Goal: Task Accomplishment & Management: Manage account settings

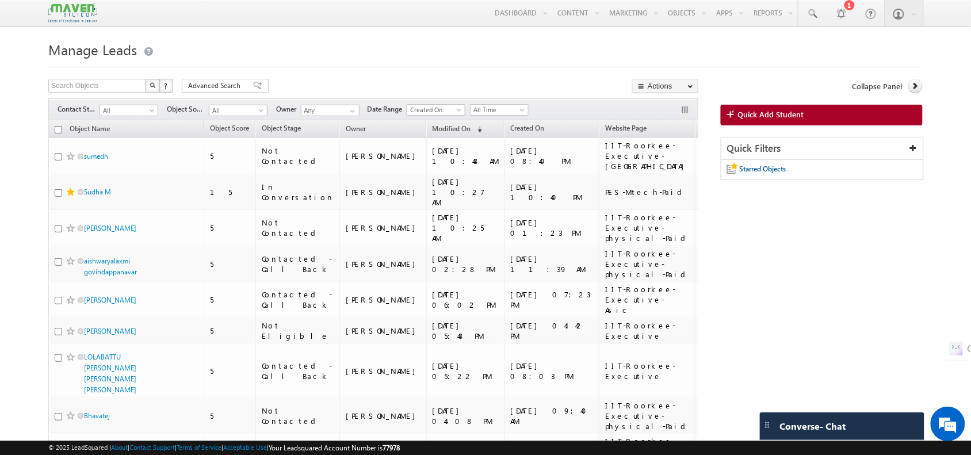
drag, startPoint x: 116, startPoint y: 213, endPoint x: 22, endPoint y: 196, distance: 95.3
click at [488, 113] on span "All Time" at bounding box center [497, 110] width 55 height 10
click at [498, 214] on link "This Month" at bounding box center [502, 211] width 58 height 10
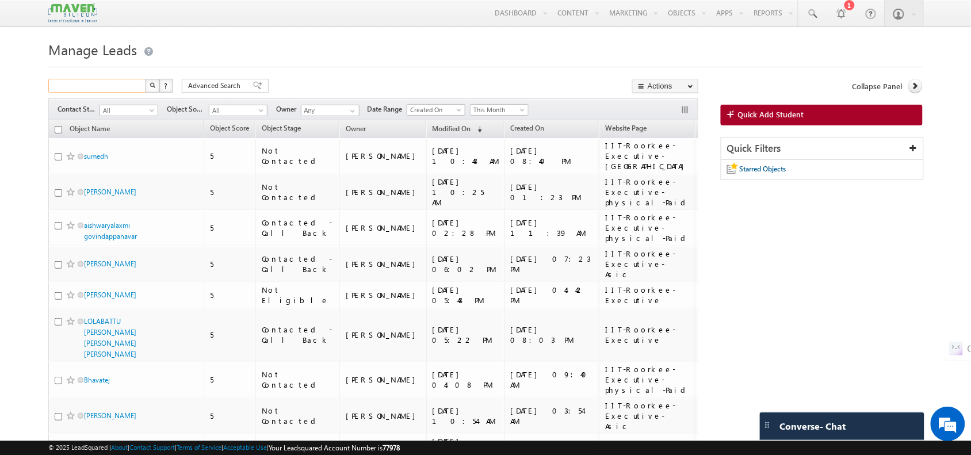
click at [120, 90] on input "text" at bounding box center [97, 86] width 98 height 14
type input "nithin"
click at [804, 20] on link at bounding box center [812, 13] width 28 height 26
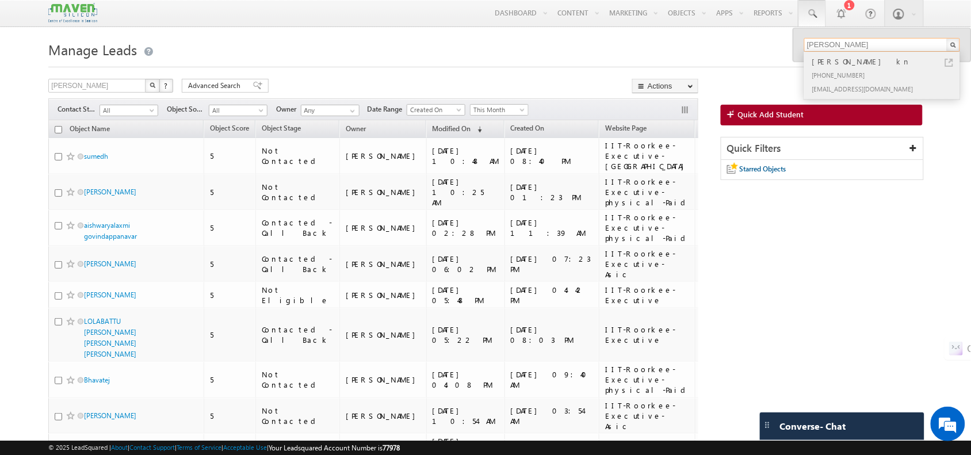
type input "Nithin"
click at [835, 69] on div "+91-7676671156" at bounding box center [887, 75] width 154 height 14
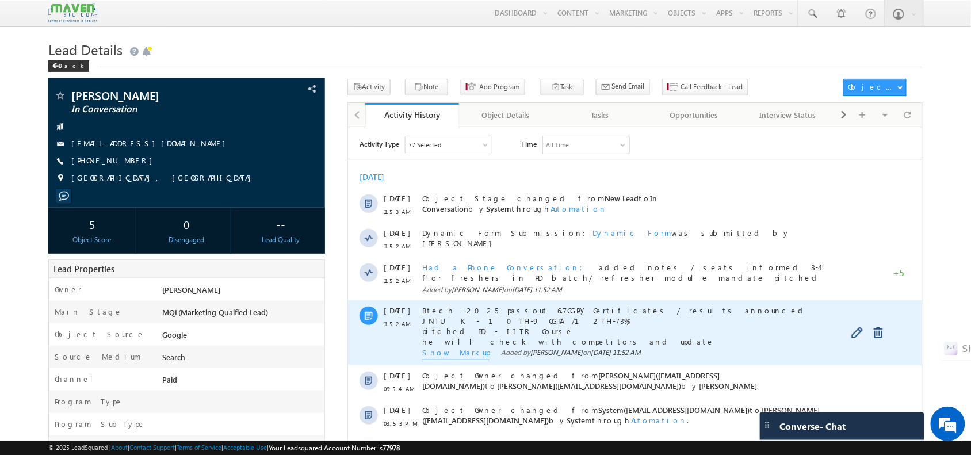
click at [454, 347] on span "Show Markup" at bounding box center [455, 353] width 67 height 13
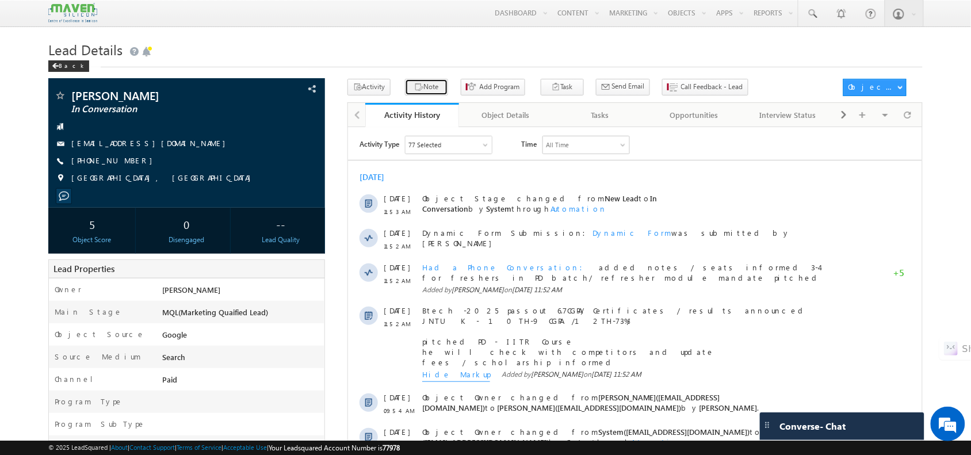
click at [414, 93] on icon "button" at bounding box center [418, 87] width 9 height 11
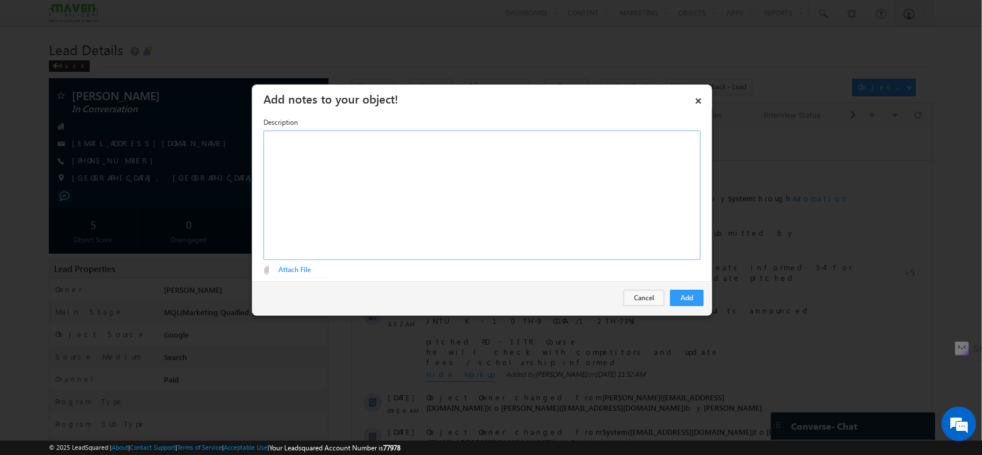
click at [541, 192] on div at bounding box center [481, 195] width 437 height 129
click at [378, 154] on div "wants regular weekday classes / No idea about VLSI ​" at bounding box center [481, 195] width 437 height 129
click at [345, 154] on div "wants regular weekday classes / No idea about VLSI ​" at bounding box center [481, 195] width 437 height 129
click at [392, 143] on div "wants regular weekday classes / No idea about VLSI ​" at bounding box center [481, 195] width 437 height 129
click at [364, 145] on div "wants regular weekday classes / No idea about VLSI ​" at bounding box center [481, 195] width 437 height 129
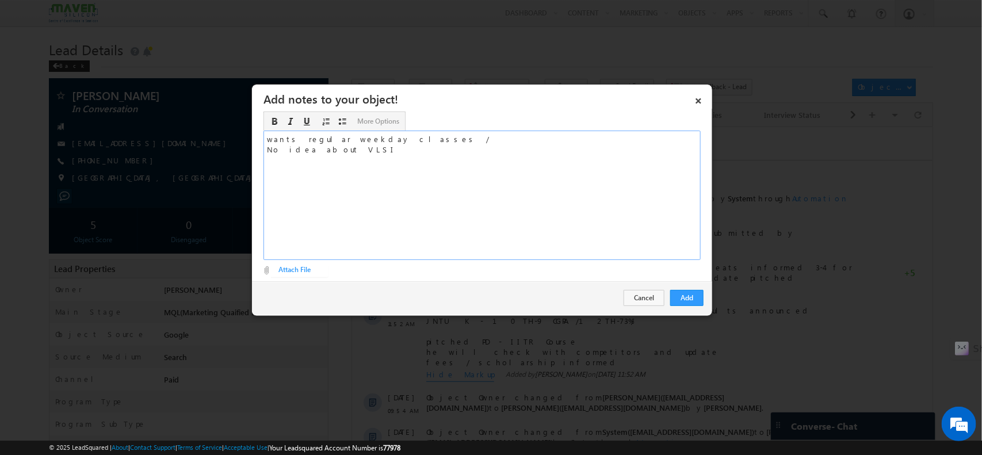
click at [384, 142] on div "wants regular weekday classes / No idea about VLSI ​" at bounding box center [481, 195] width 437 height 129
click at [362, 156] on div "wants regular weekday classes / less duration and job guarantee / pitched IIT R…" at bounding box center [481, 195] width 437 height 129
click at [380, 151] on div "wants regular weekday classes / less duration and job guarantee / pitched IIT R…" at bounding box center [481, 195] width 437 height 129
click at [554, 146] on div "wants regular weekday classes / less duration and job guarantee / pitched IIT R…" at bounding box center [481, 195] width 437 height 129
click at [536, 138] on div "wants regular weekday classes / less duration and job guarantee / pitched IIT R…" at bounding box center [481, 195] width 437 height 129
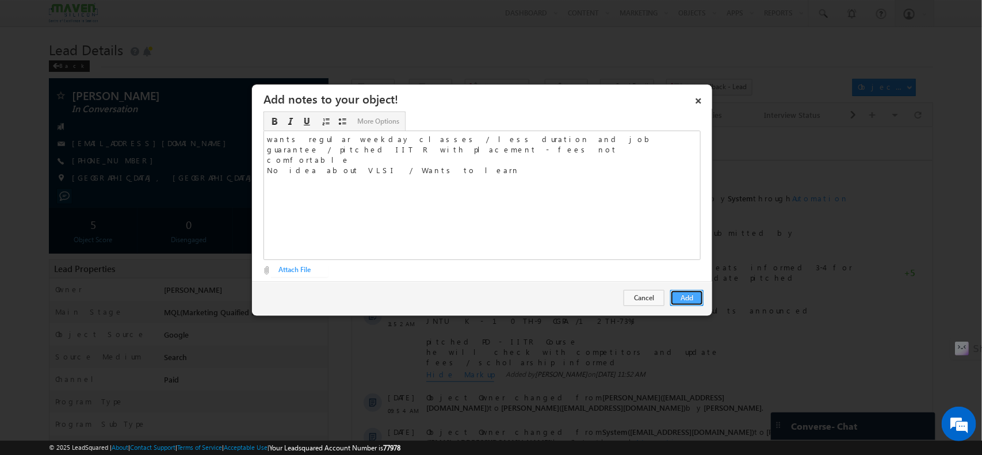
click at [702, 297] on button "Add" at bounding box center [686, 298] width 33 height 16
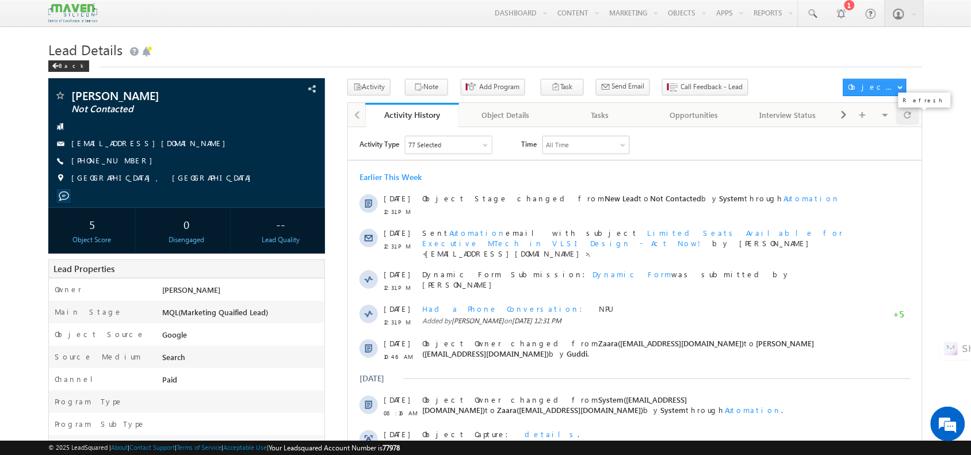
click at [913, 117] on div at bounding box center [907, 115] width 22 height 20
click at [665, 95] on button "Call Feedback - Lead" at bounding box center [705, 87] width 86 height 17
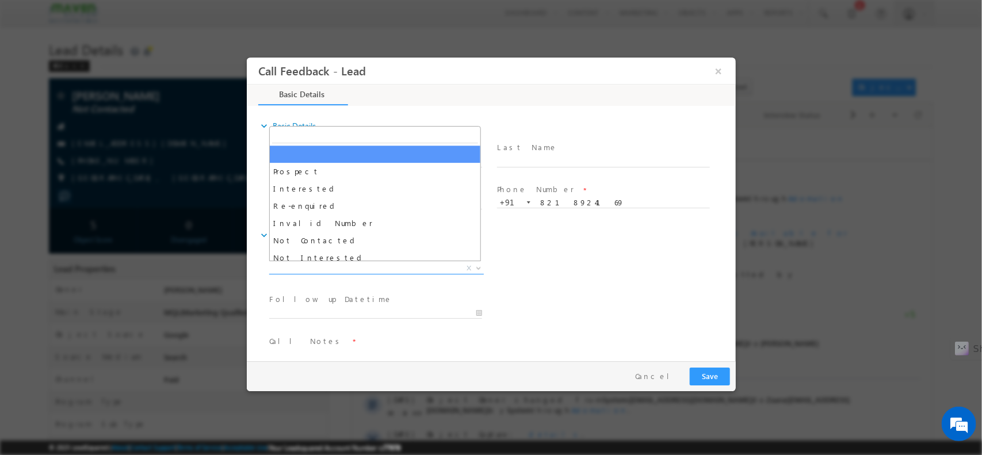
click at [403, 262] on span "X" at bounding box center [376, 268] width 215 height 12
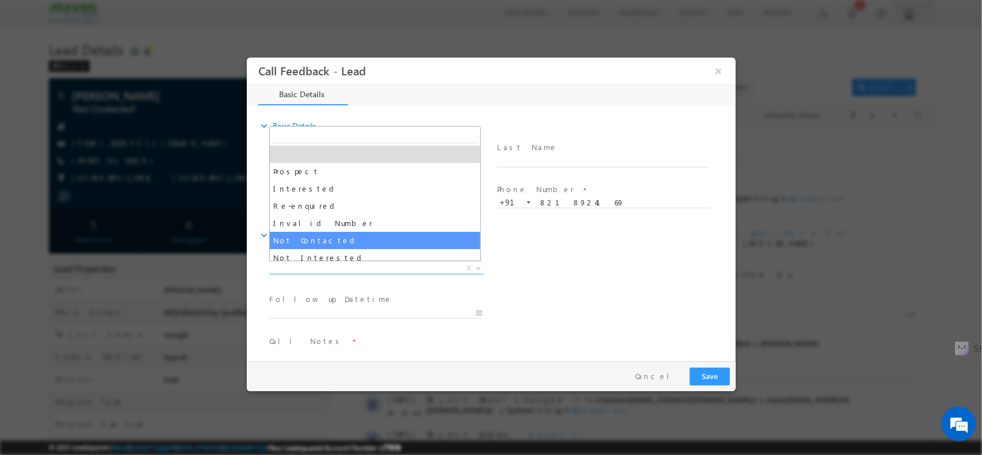
select select "Not Contacted"
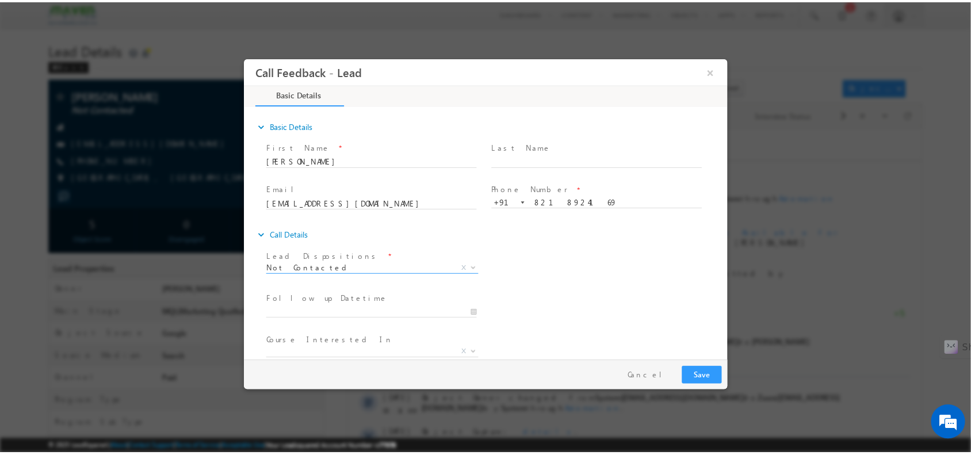
scroll to position [62, 0]
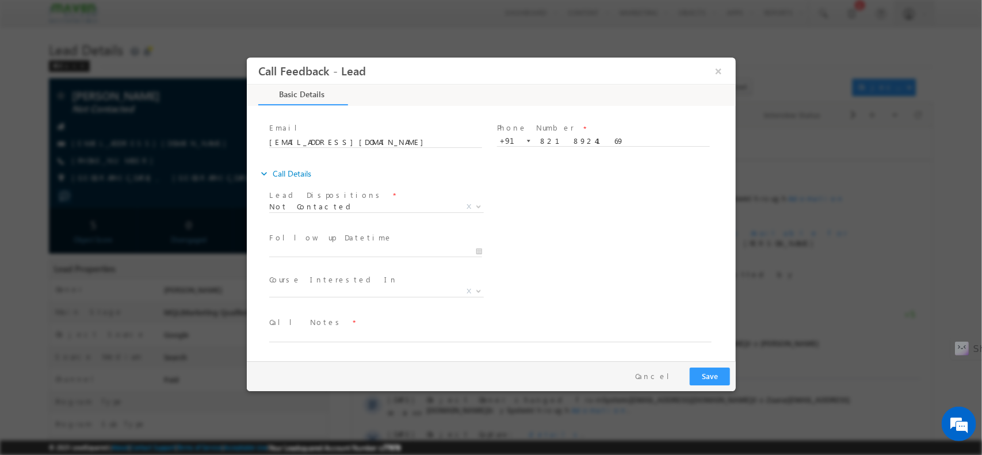
drag, startPoint x: 370, startPoint y: 326, endPoint x: 370, endPoint y: 339, distance: 13.2
click at [370, 339] on div "Call Notes *" at bounding box center [495, 329] width 453 height 26
click at [370, 339] on textarea at bounding box center [490, 334] width 442 height 13
type textarea "NPU"
click at [695, 380] on button "Save" at bounding box center [709, 376] width 40 height 18
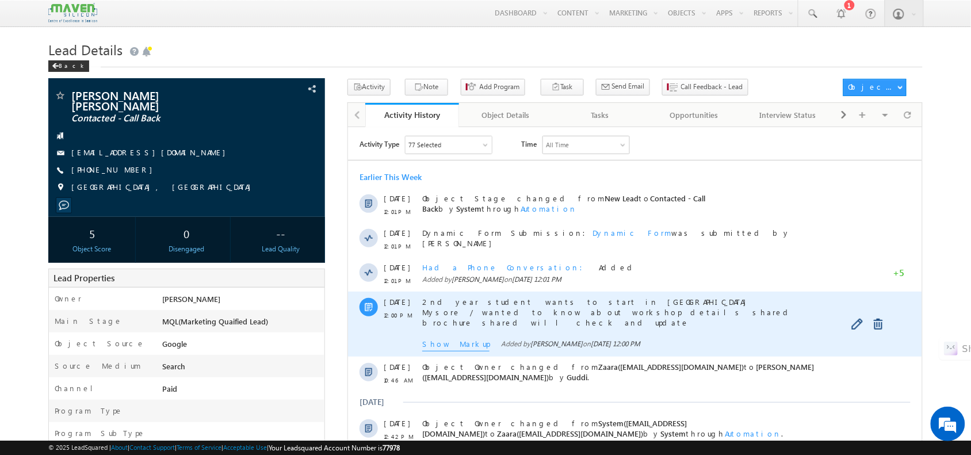
click at [451, 343] on span "Show Markup" at bounding box center [455, 344] width 67 height 13
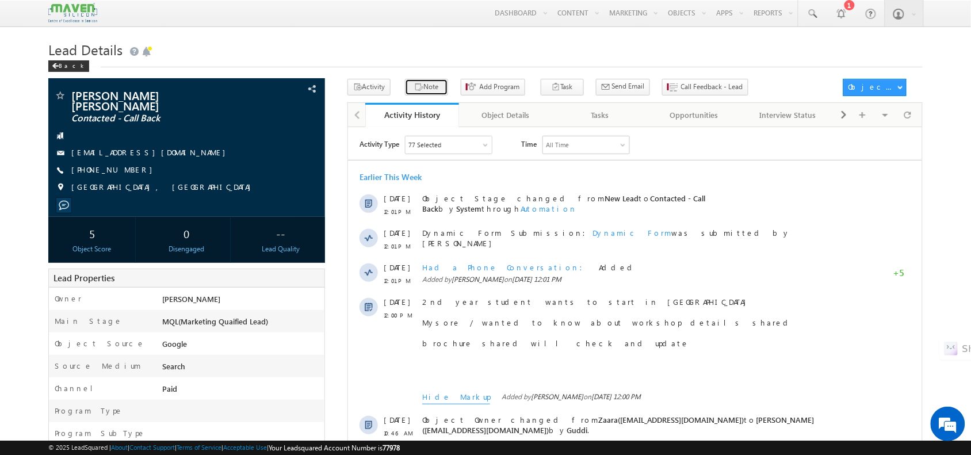
click at [417, 89] on button "Note" at bounding box center [426, 87] width 43 height 17
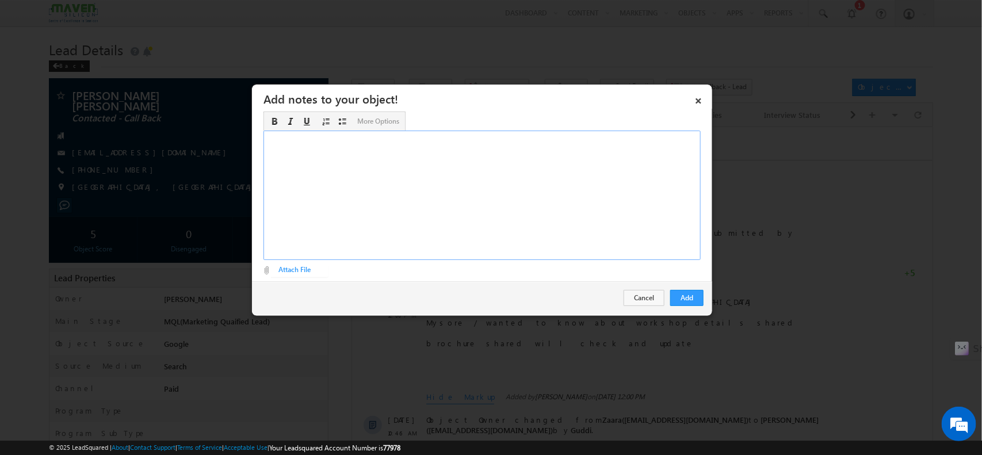
click at [499, 196] on div "Rich Text Editor, Description-inline-editor-div" at bounding box center [481, 195] width 437 height 129
click at [682, 306] on button "Add" at bounding box center [686, 298] width 33 height 16
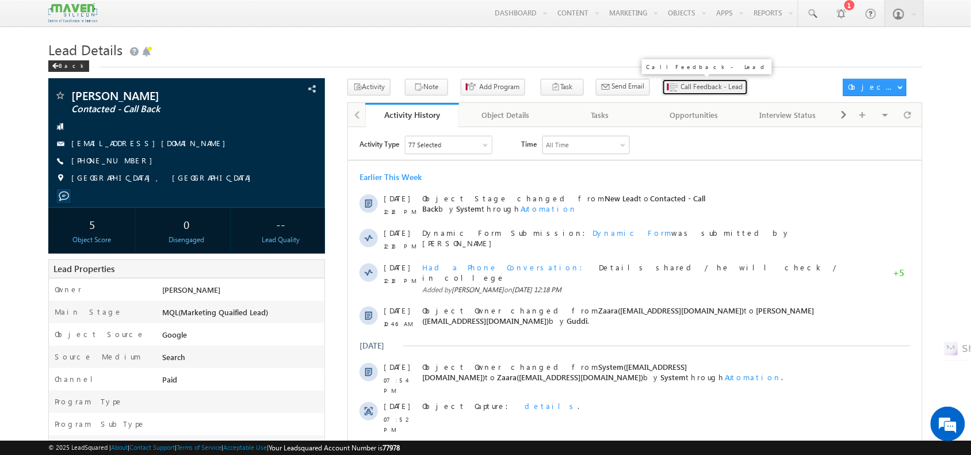
click at [681, 82] on span "Call Feedback - Lead" at bounding box center [712, 87] width 62 height 10
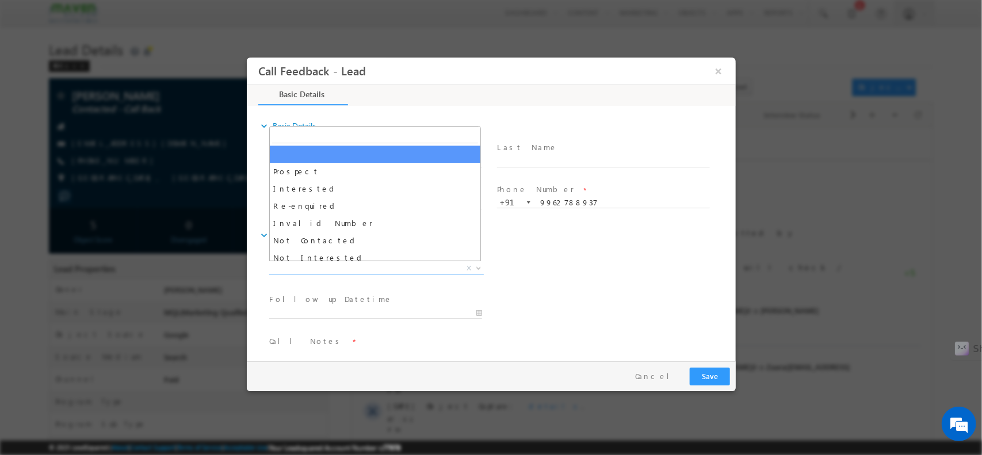
click at [373, 267] on span "X" at bounding box center [376, 268] width 215 height 12
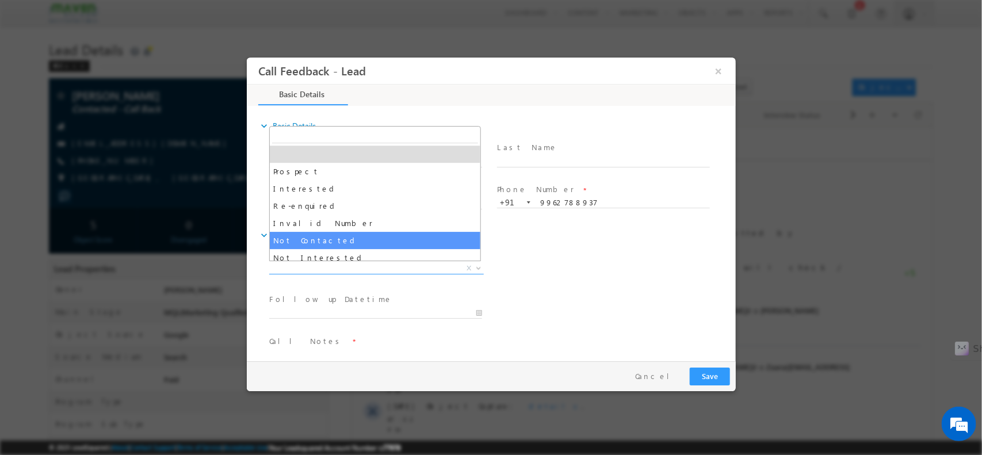
select select "Not Contacted"
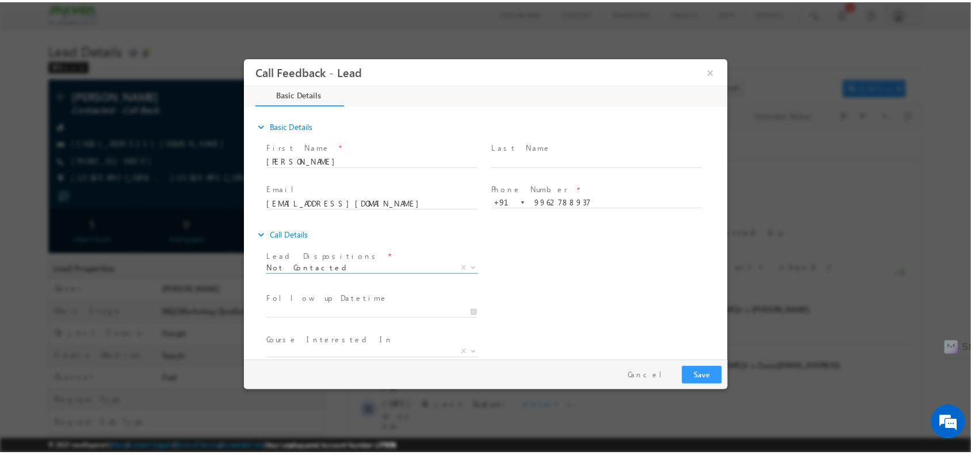
scroll to position [62, 0]
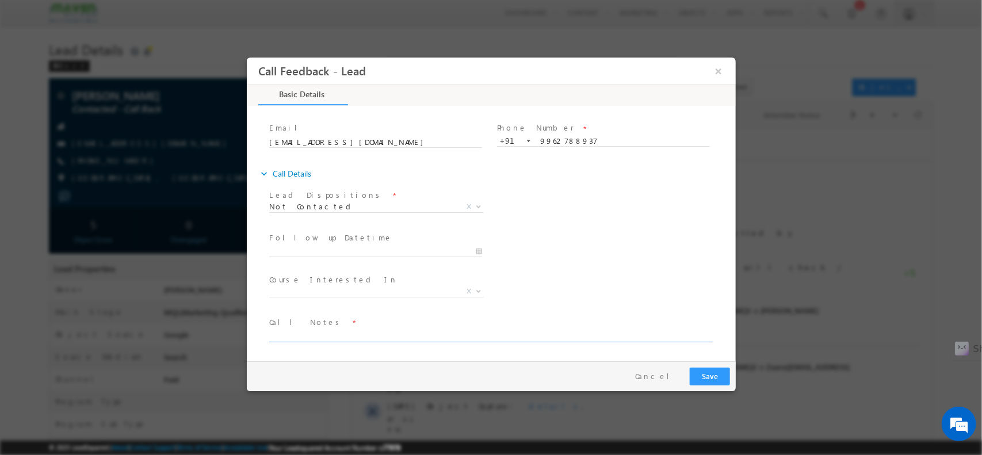
click at [354, 330] on textarea at bounding box center [490, 334] width 442 height 13
type textarea "npu"
click at [709, 384] on button "Save" at bounding box center [709, 376] width 40 height 18
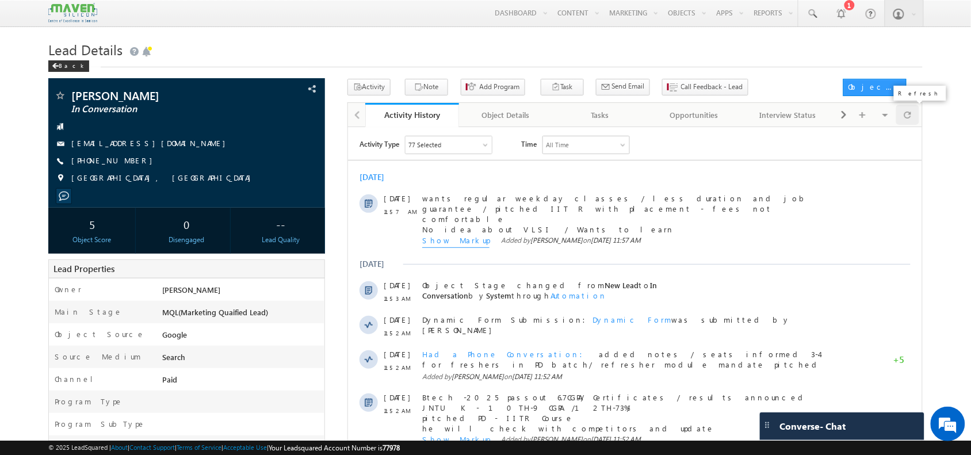
click at [917, 113] on div at bounding box center [907, 115] width 22 height 20
click at [909, 117] on span at bounding box center [907, 115] width 7 height 20
click at [909, 125] on div at bounding box center [907, 115] width 22 height 20
click at [691, 85] on span "Call Feedback - Lead" at bounding box center [712, 87] width 62 height 10
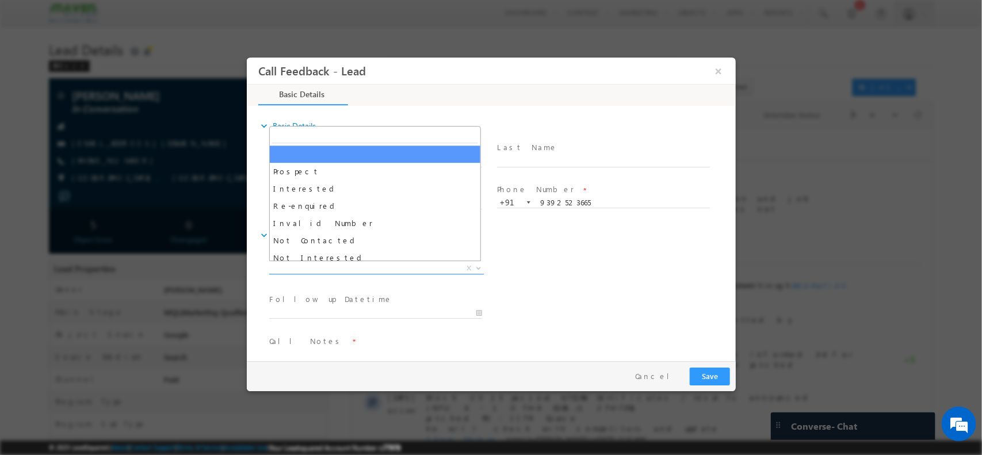
click at [307, 267] on span "X" at bounding box center [376, 268] width 215 height 12
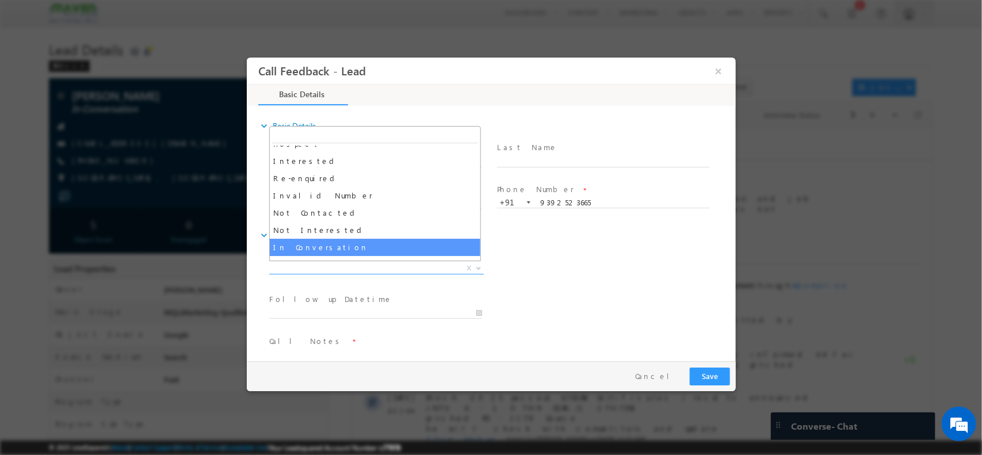
select select "In Conversation"
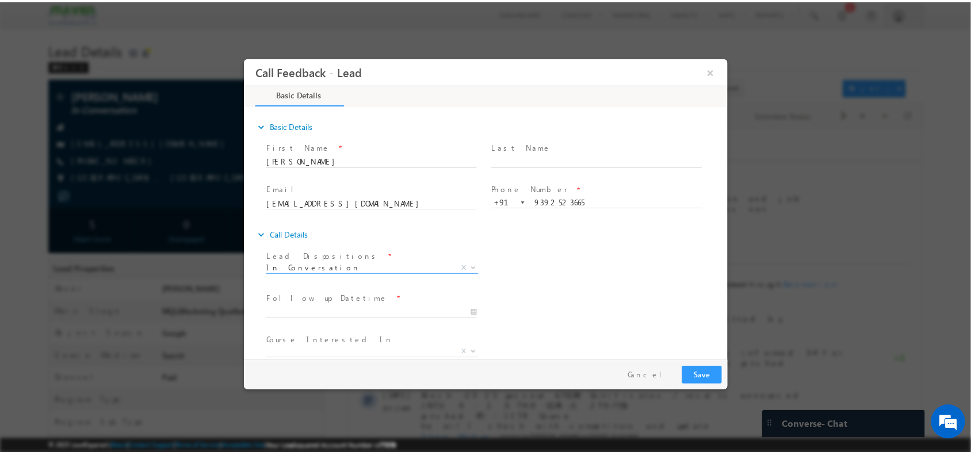
scroll to position [62, 0]
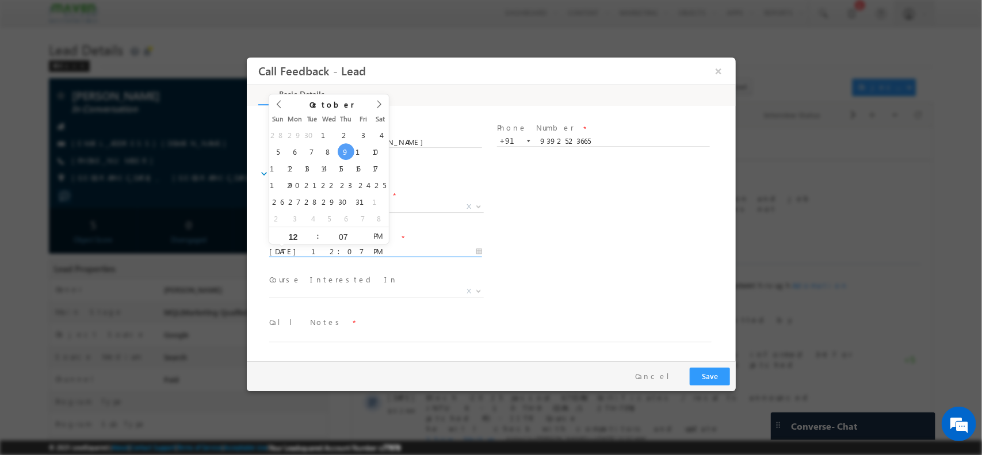
click at [353, 253] on input "[DATE] 12:07 PM" at bounding box center [375, 252] width 213 height 12
type input "[DATE] 12:07 PM"
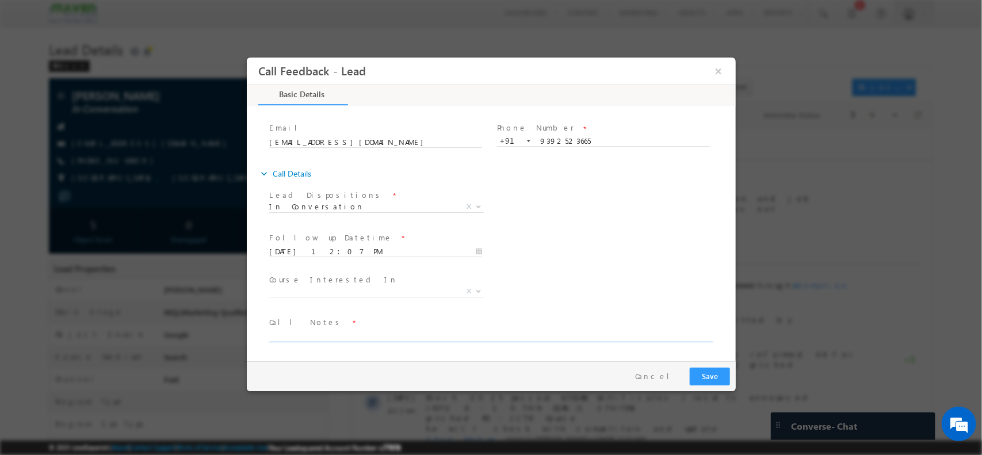
click at [363, 339] on textarea at bounding box center [490, 334] width 442 height 13
type textarea "added notes"
click at [713, 377] on button "Save" at bounding box center [709, 376] width 40 height 18
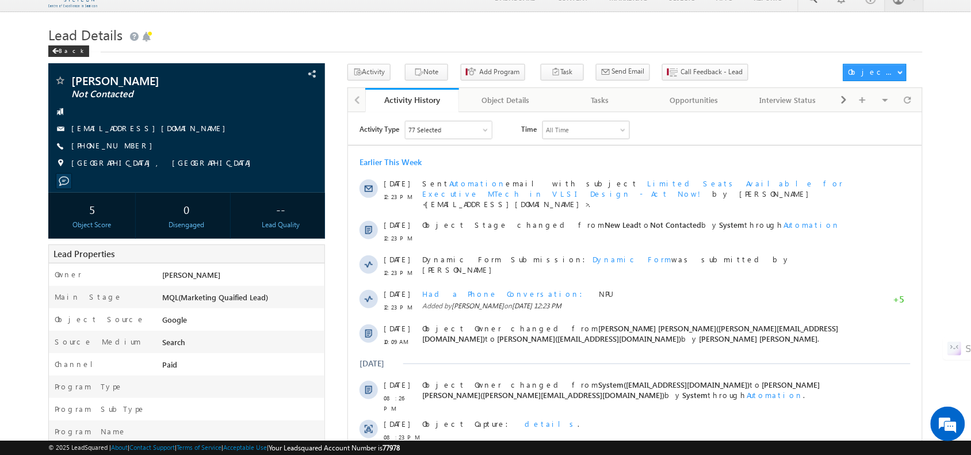
scroll to position [16, 0]
click at [507, 37] on h1 "Lead Details" at bounding box center [485, 33] width 874 height 22
click at [912, 104] on div at bounding box center [907, 99] width 22 height 20
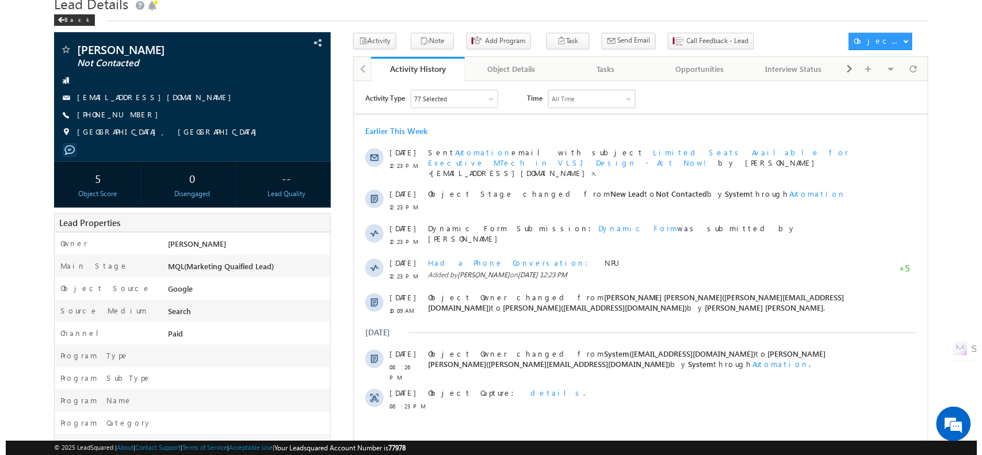
scroll to position [0, 0]
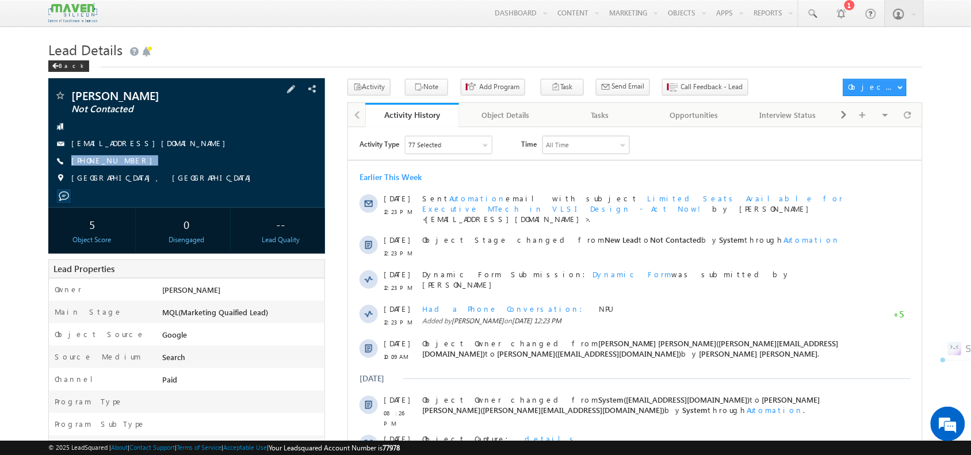
drag, startPoint x: 133, startPoint y: 164, endPoint x: 144, endPoint y: 170, distance: 12.1
click at [144, 170] on div "Jayasai Not Contacted jayasaijayasai67@gmail.com +91-8125773542" at bounding box center [186, 140] width 265 height 100
copy div "+91-8125773542"
click at [694, 86] on span "Call Feedback - Lead" at bounding box center [712, 87] width 62 height 10
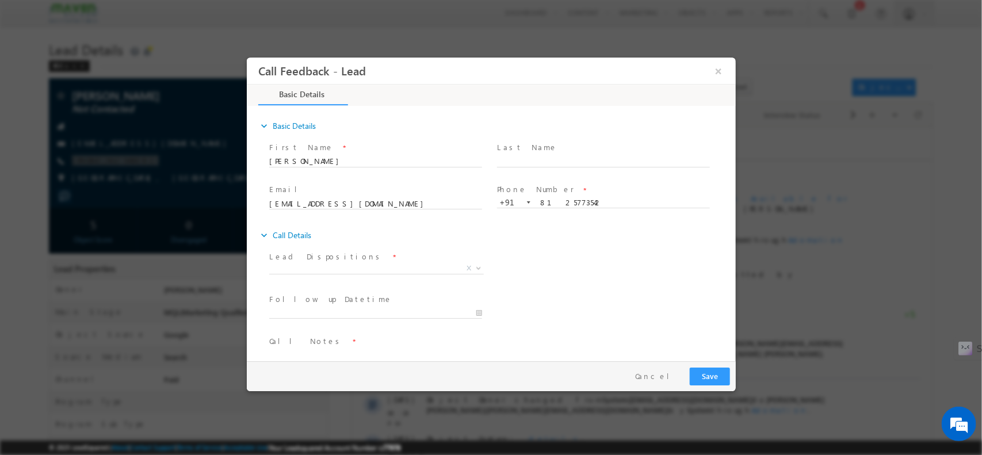
click at [370, 276] on span at bounding box center [375, 282] width 212 height 13
drag, startPoint x: 355, startPoint y: 275, endPoint x: 360, endPoint y: 265, distance: 11.3
click at [360, 265] on span "X" at bounding box center [376, 271] width 215 height 12
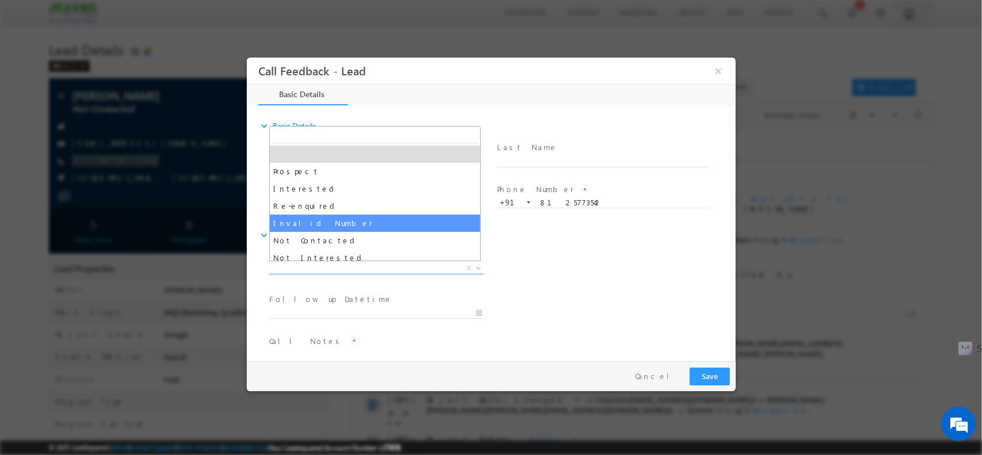
drag, startPoint x: 360, startPoint y: 265, endPoint x: 359, endPoint y: 229, distance: 35.1
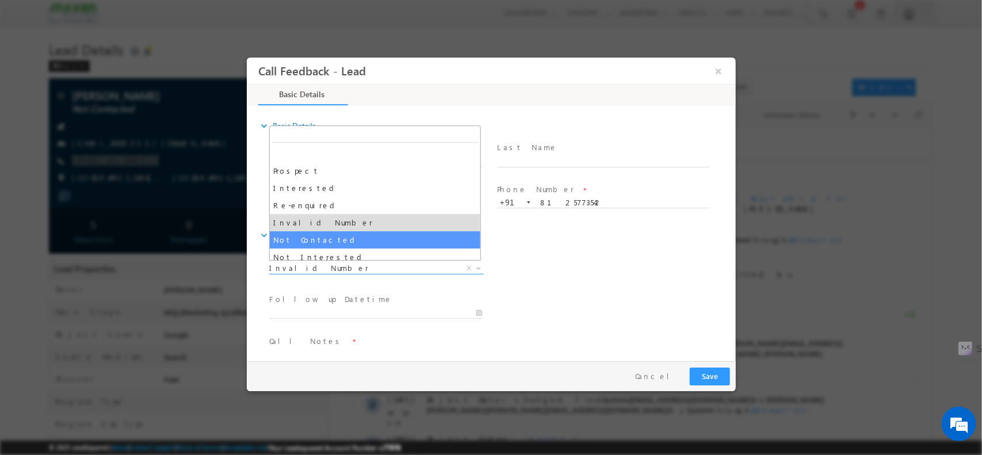
drag, startPoint x: 364, startPoint y: 270, endPoint x: 359, endPoint y: 243, distance: 26.9
select select "Not Contacted"
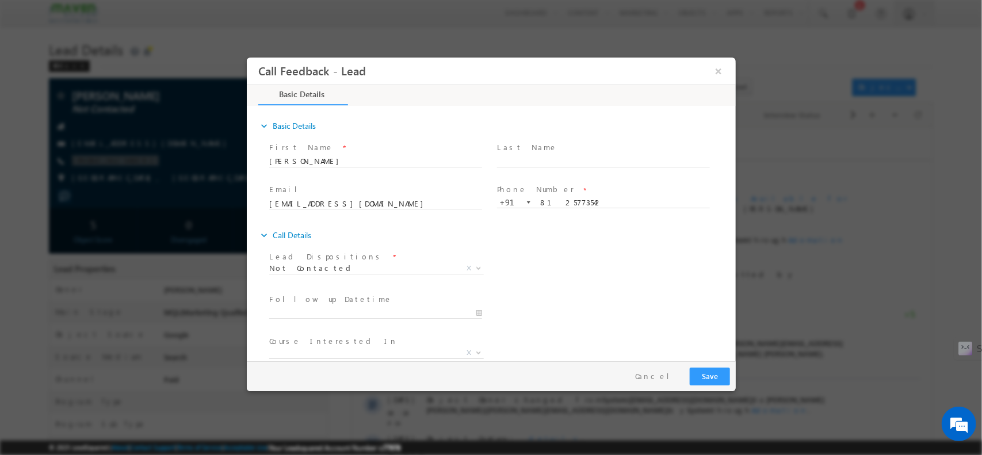
click at [359, 243] on div "expand_more Call Details" at bounding box center [496, 234] width 477 height 21
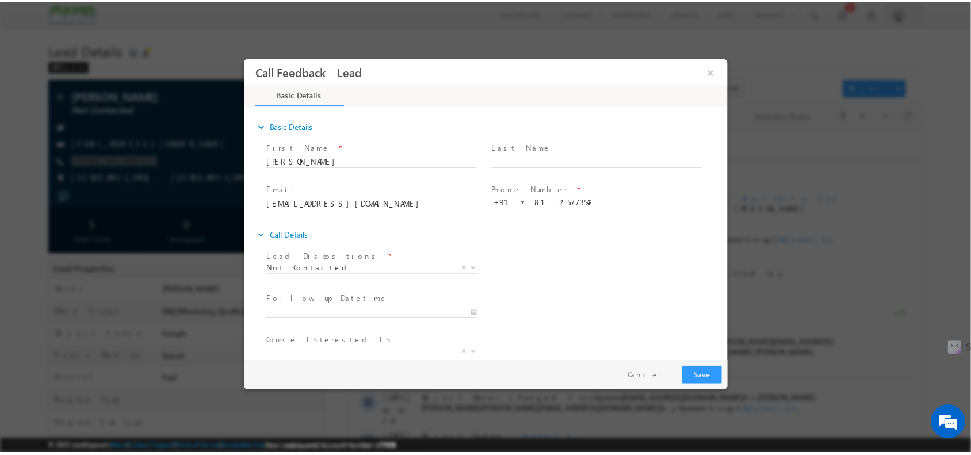
scroll to position [62, 0]
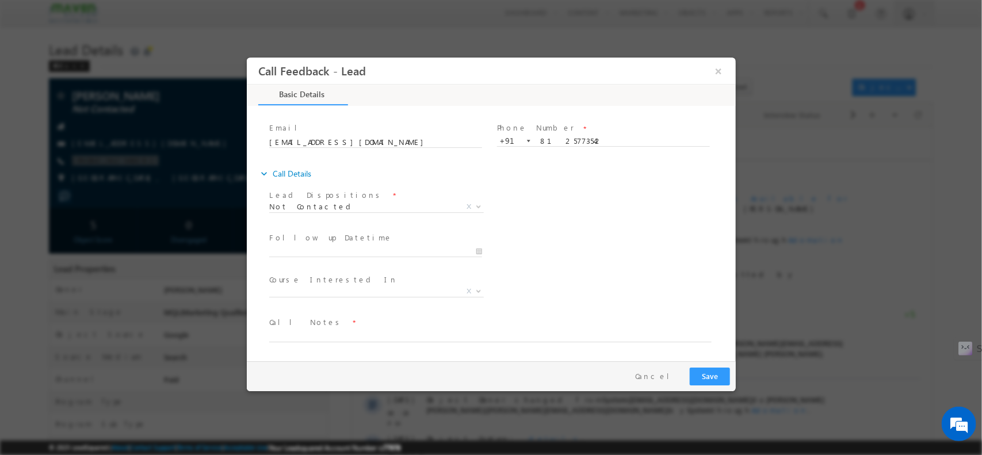
click at [373, 342] on span at bounding box center [484, 347] width 430 height 13
click at [364, 334] on textarea at bounding box center [490, 334] width 442 height 13
type textarea "npu"
click at [701, 372] on button "Save" at bounding box center [709, 376] width 40 height 18
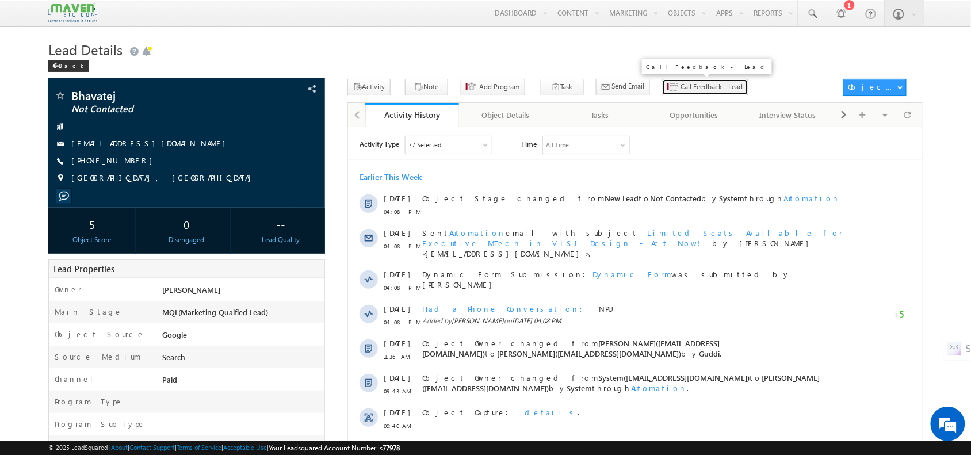
click at [685, 91] on span "Call Feedback - Lead" at bounding box center [712, 87] width 62 height 10
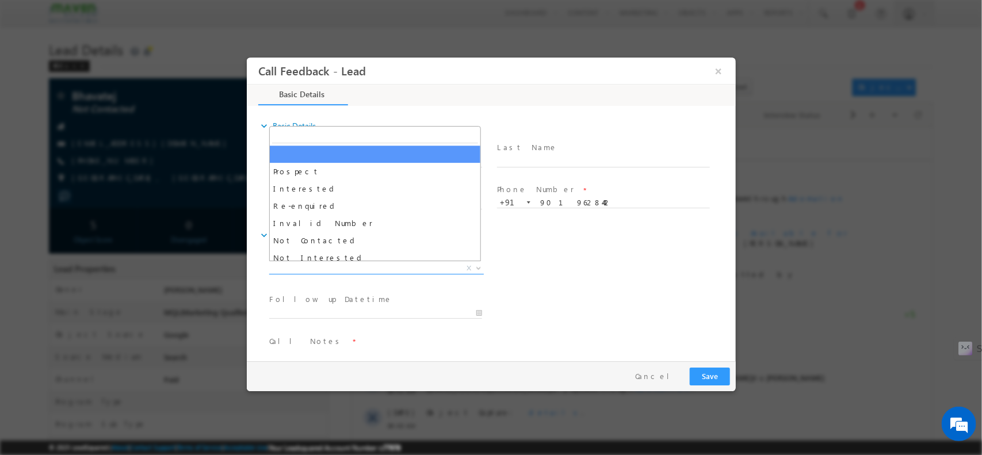
click at [340, 269] on span "X" at bounding box center [376, 268] width 215 height 12
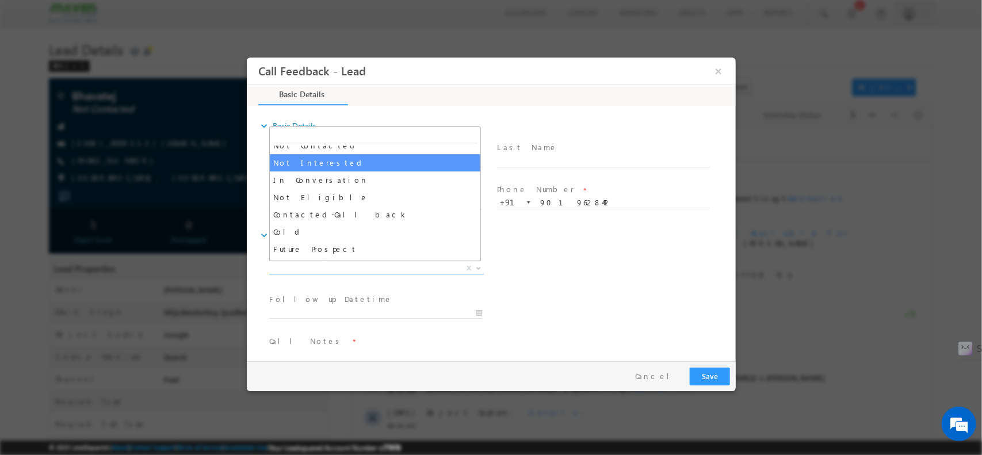
scroll to position [95, 0]
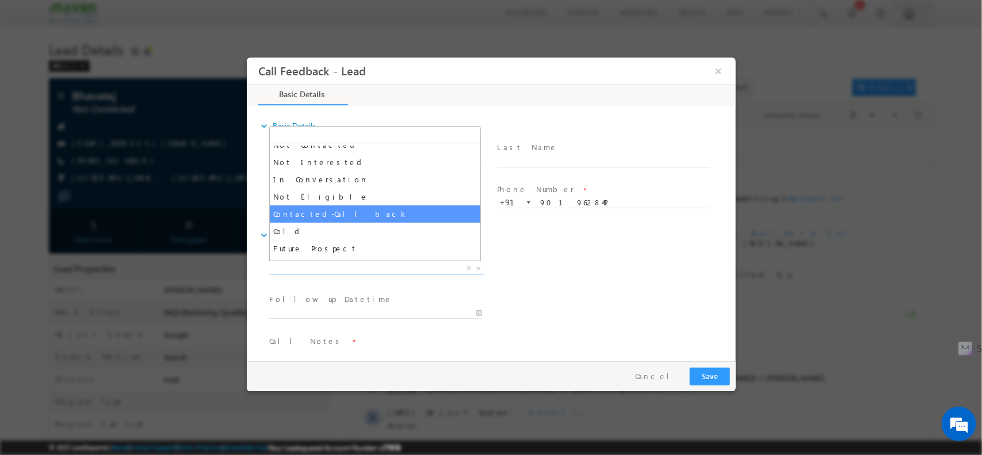
select select "Contacted-Call back"
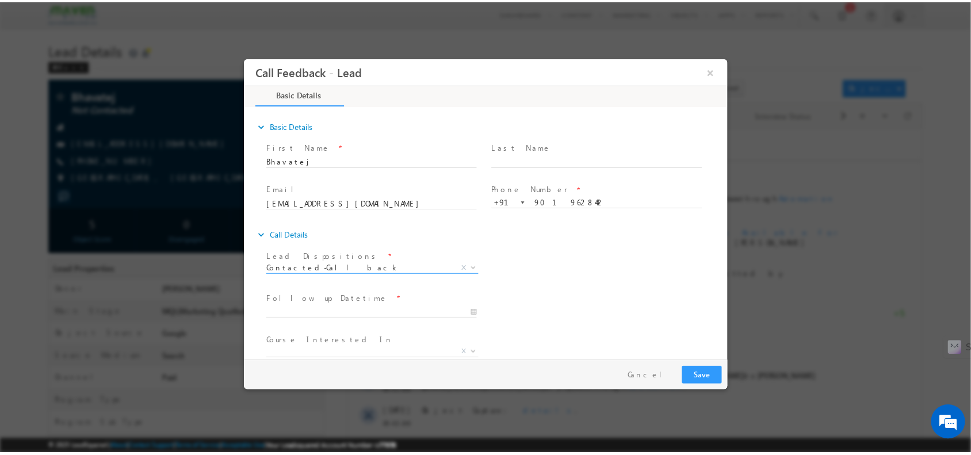
scroll to position [62, 0]
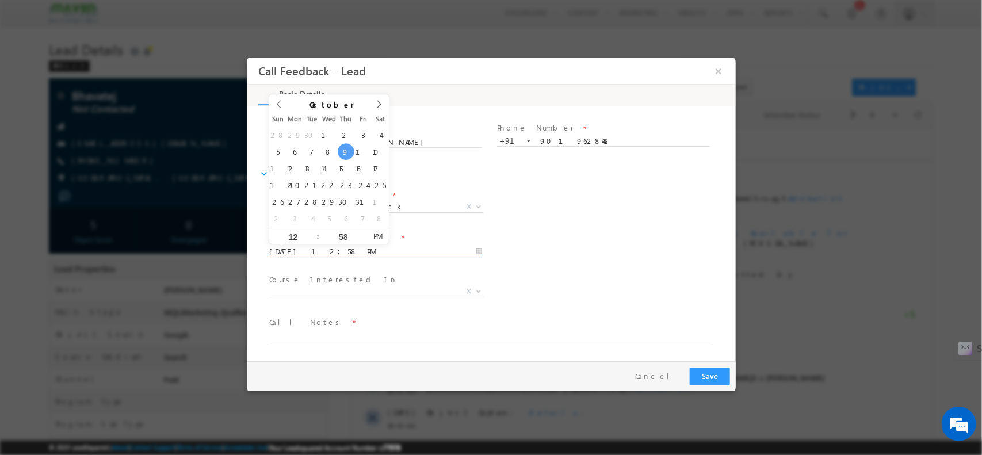
drag, startPoint x: 358, startPoint y: 250, endPoint x: 346, endPoint y: 156, distance: 94.6
click at [346, 156] on body "Call Feedback - Lead × Basic Details" at bounding box center [490, 208] width 489 height 303
type input "[DATE] 1:58 PM"
type input "01"
click at [311, 231] on span at bounding box center [312, 231] width 8 height 9
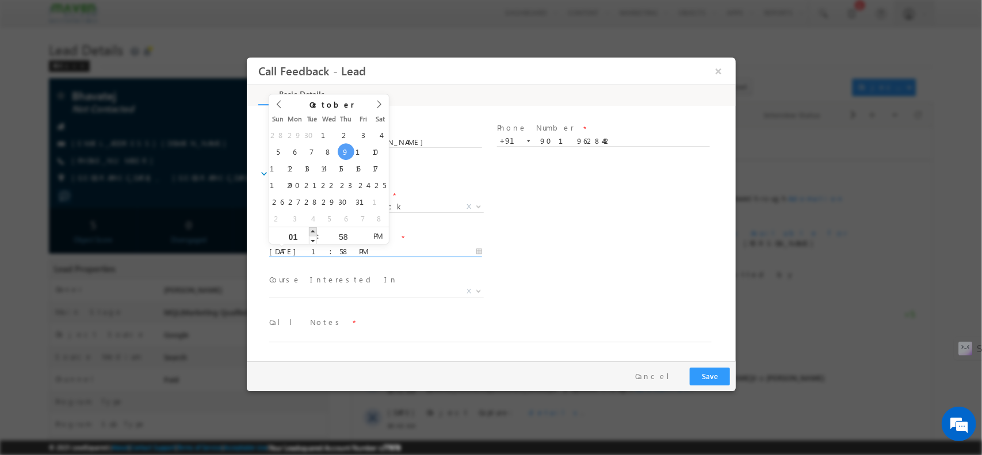
type input "[DATE] 2:58 PM"
type input "02"
click at [311, 231] on span at bounding box center [312, 231] width 8 height 9
type input "09/10/2025 3:58 PM"
type input "03"
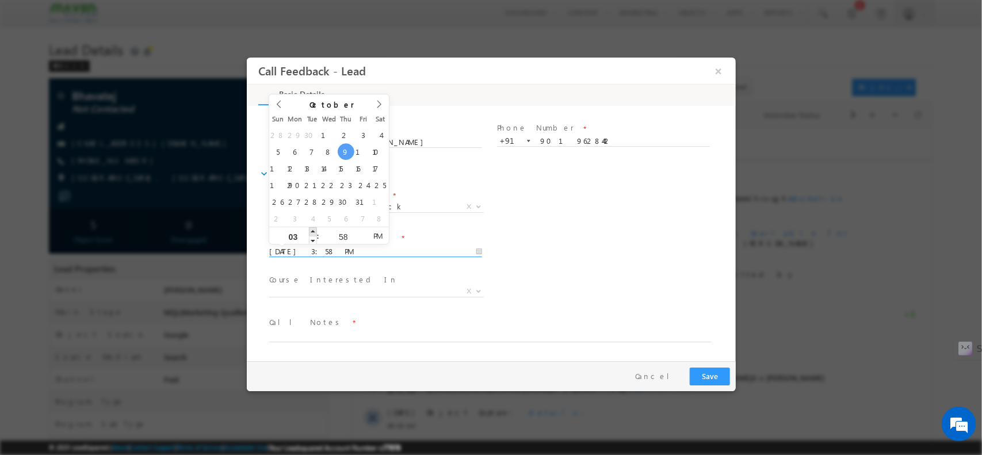
click at [311, 231] on span at bounding box center [312, 231] width 8 height 9
type input "09/10/2025 4:58 PM"
type input "04"
click at [311, 231] on span at bounding box center [312, 231] width 8 height 9
type input "09/10/2025 5:58 PM"
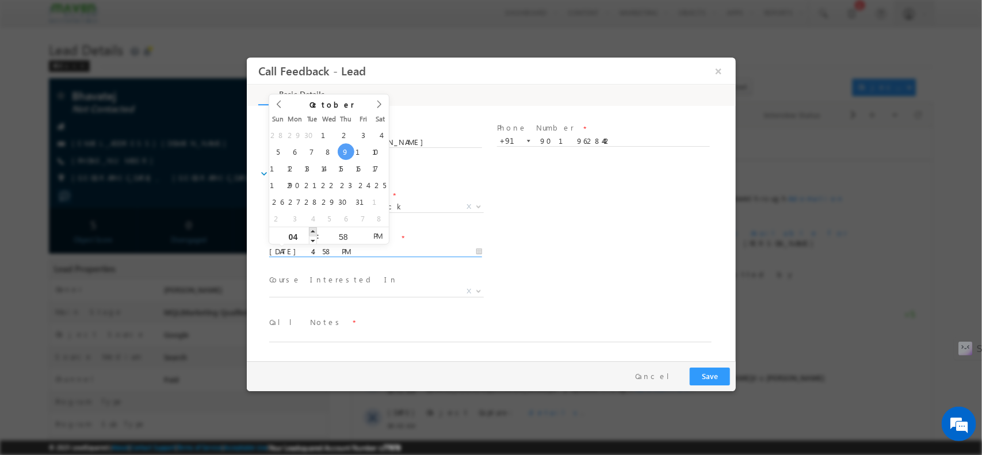
type input "05"
click at [311, 231] on span at bounding box center [312, 231] width 8 height 9
type input "09/10/2025 6:58 PM"
type input "06"
click at [311, 231] on span at bounding box center [312, 231] width 8 height 9
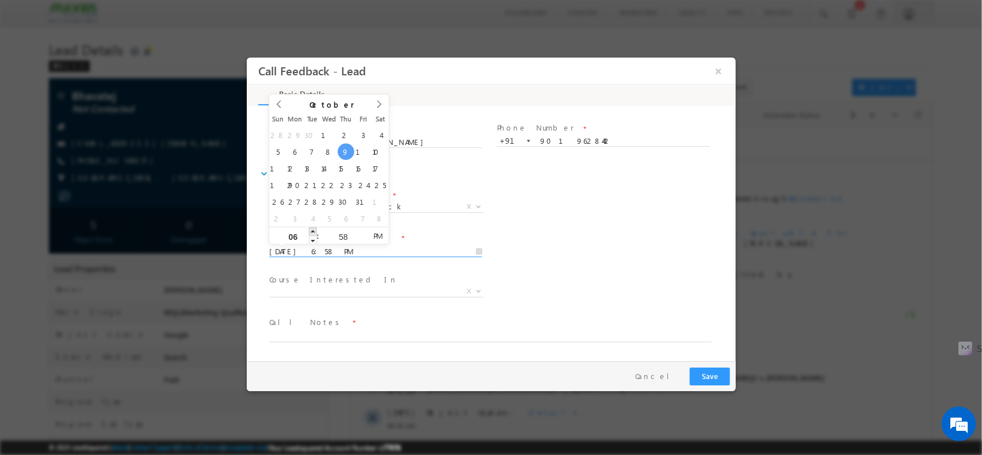
type input "09/10/2025 7:58 PM"
type input "07"
click at [311, 231] on span at bounding box center [312, 231] width 8 height 9
type input "09/10/2025 6:58 PM"
type input "06"
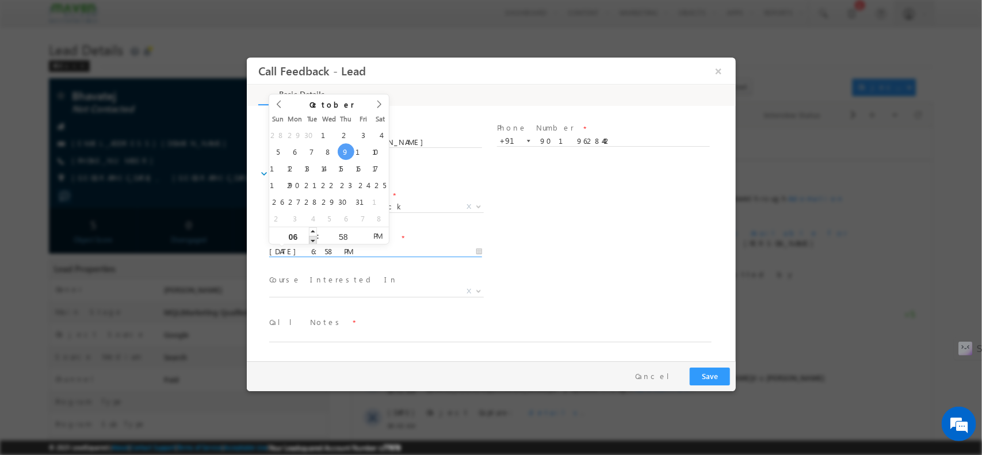
click at [312, 242] on span at bounding box center [312, 239] width 8 height 9
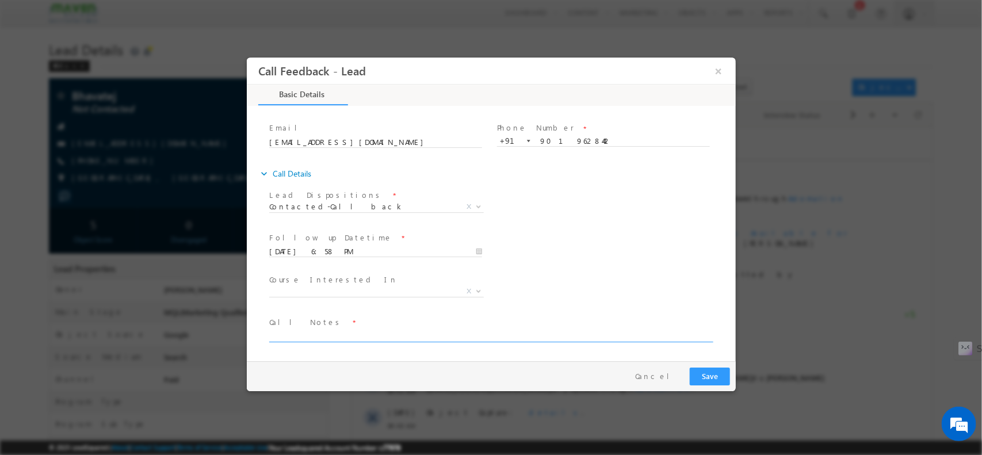
click at [376, 339] on textarea at bounding box center [490, 334] width 442 height 13
type textarea "V"
type textarea "CBL Evening"
click at [729, 382] on div "Pay & Save Save Cancel" at bounding box center [493, 376] width 495 height 30
click at [724, 378] on button "Save" at bounding box center [709, 376] width 40 height 18
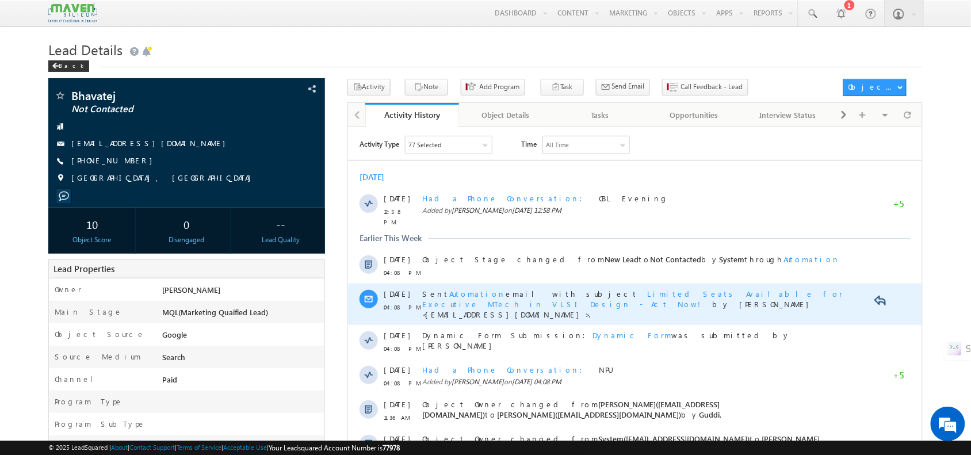
scroll to position [0, 0]
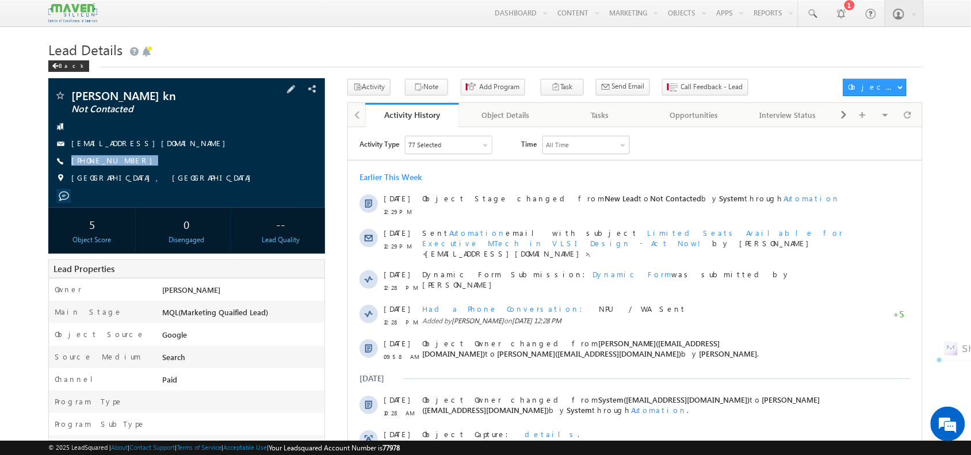
drag, startPoint x: 151, startPoint y: 161, endPoint x: 157, endPoint y: 173, distance: 13.1
click at [157, 173] on div "[PERSON_NAME] kn Not Contacted [EMAIL_ADDRESS][DOMAIN_NAME] [PHONE_NUMBER]" at bounding box center [186, 140] width 265 height 100
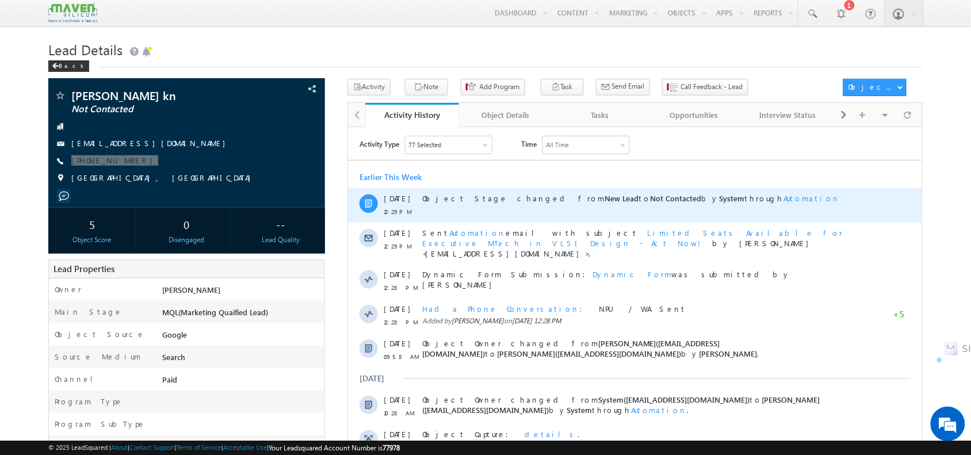
click at [369, 195] on div at bounding box center [368, 203] width 18 height 18
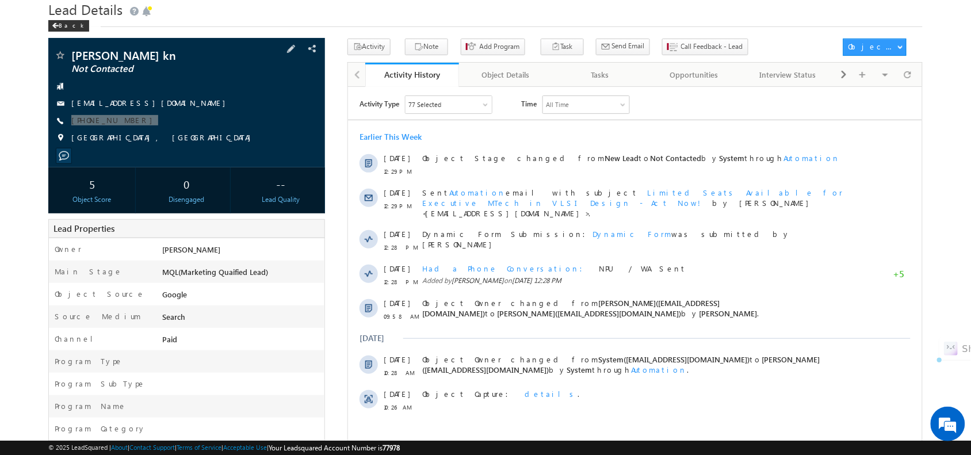
scroll to position [39, 0]
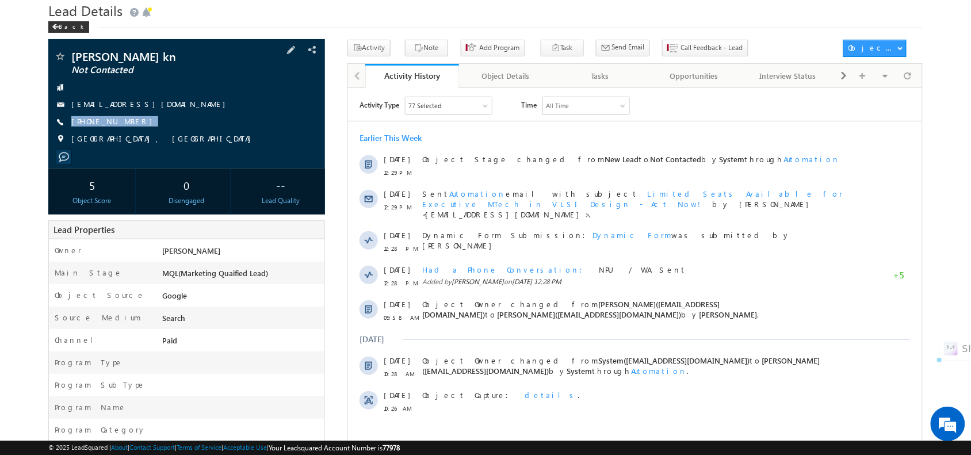
click at [116, 128] on span "[PHONE_NUMBER]" at bounding box center [114, 122] width 87 height 12
click at [110, 124] on span "[PHONE_NUMBER]" at bounding box center [114, 122] width 87 height 12
click at [113, 121] on span "[PHONE_NUMBER]" at bounding box center [114, 122] width 87 height 12
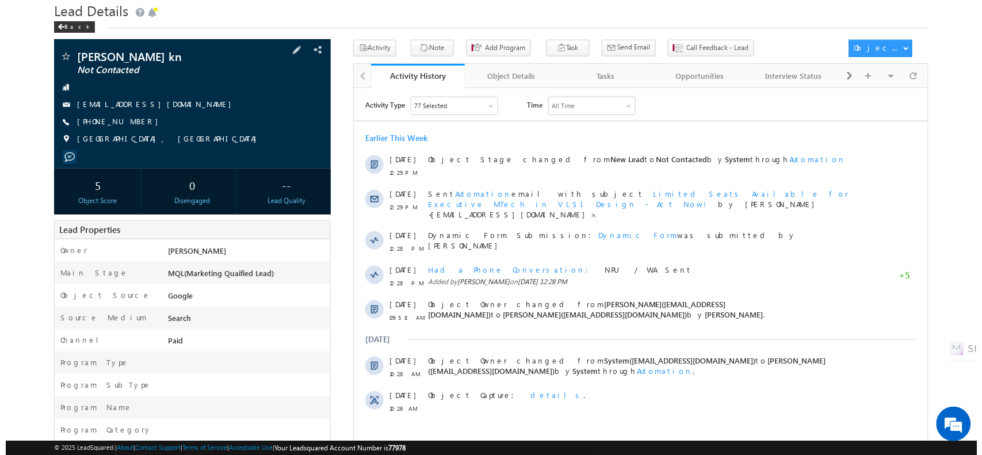
scroll to position [0, 0]
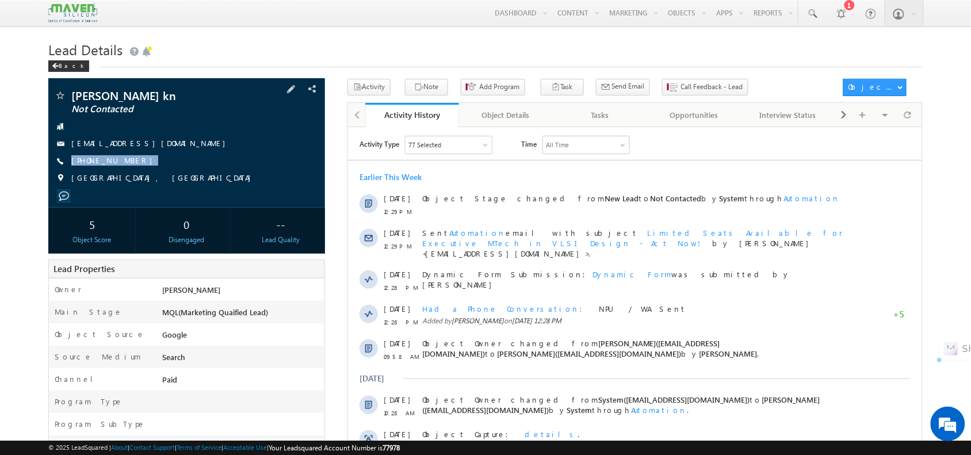
drag, startPoint x: 140, startPoint y: 157, endPoint x: 140, endPoint y: 174, distance: 16.7
click at [140, 174] on div "[PERSON_NAME] kn Not Contacted [EMAIL_ADDRESS][DOMAIN_NAME] [PHONE_NUMBER]" at bounding box center [186, 140] width 265 height 100
copy div "[PHONE_NUMBER]"
click at [679, 94] on button "Call Feedback - Lead" at bounding box center [705, 87] width 86 height 17
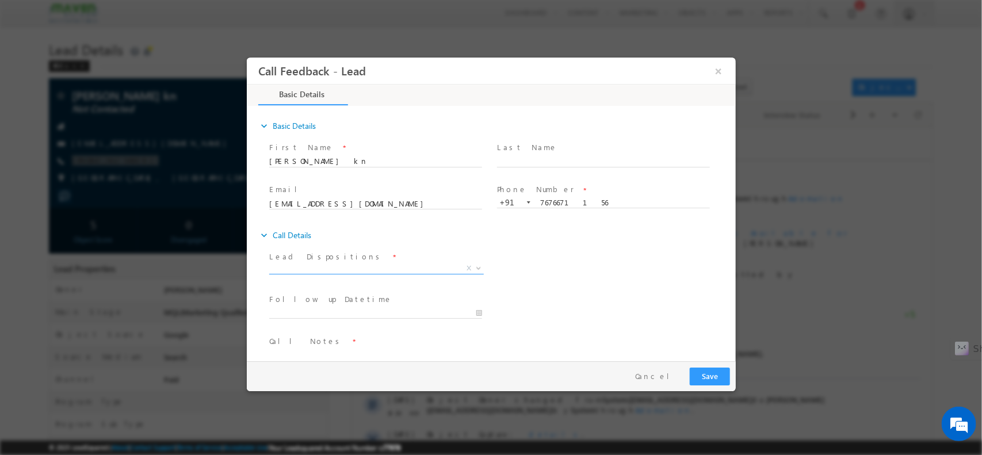
drag, startPoint x: 385, startPoint y: 274, endPoint x: 367, endPoint y: 266, distance: 20.1
click at [367, 266] on span "X" at bounding box center [376, 271] width 215 height 12
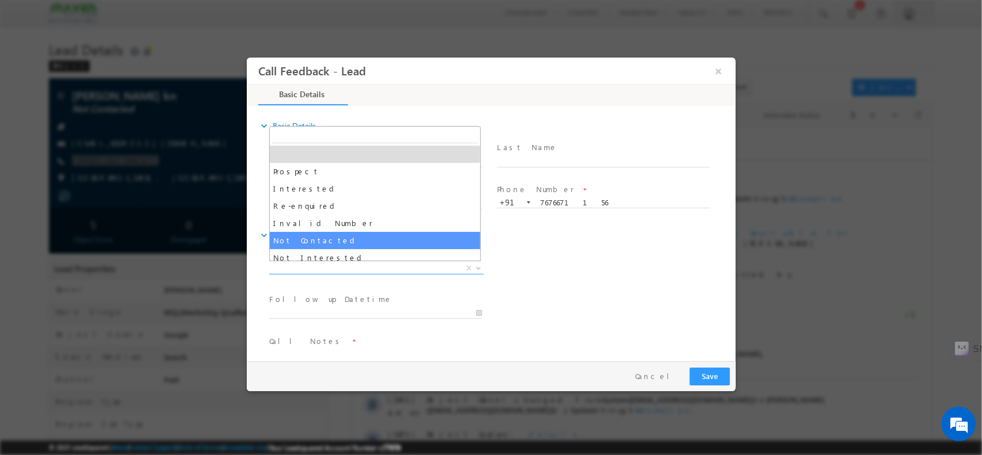
drag, startPoint x: 367, startPoint y: 266, endPoint x: 364, endPoint y: 243, distance: 23.8
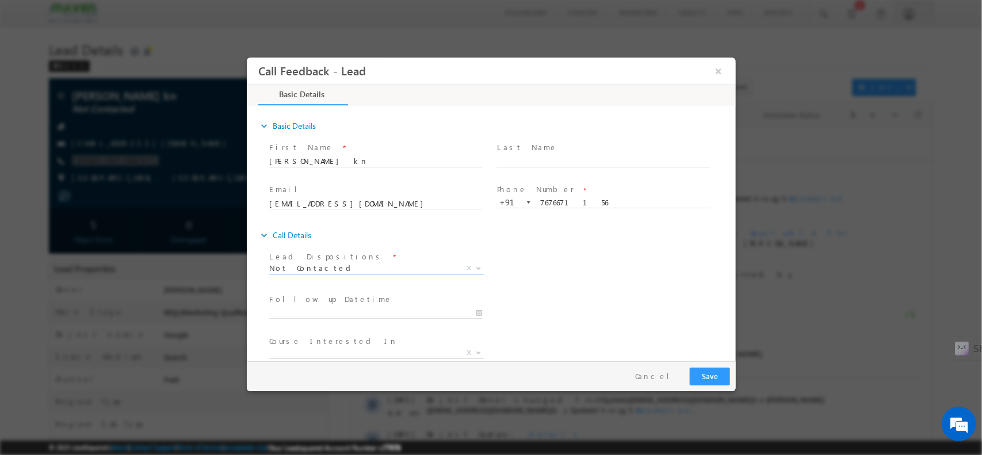
select select "Not Contacted"
click at [364, 243] on div "expand_more Call Details" at bounding box center [496, 234] width 477 height 21
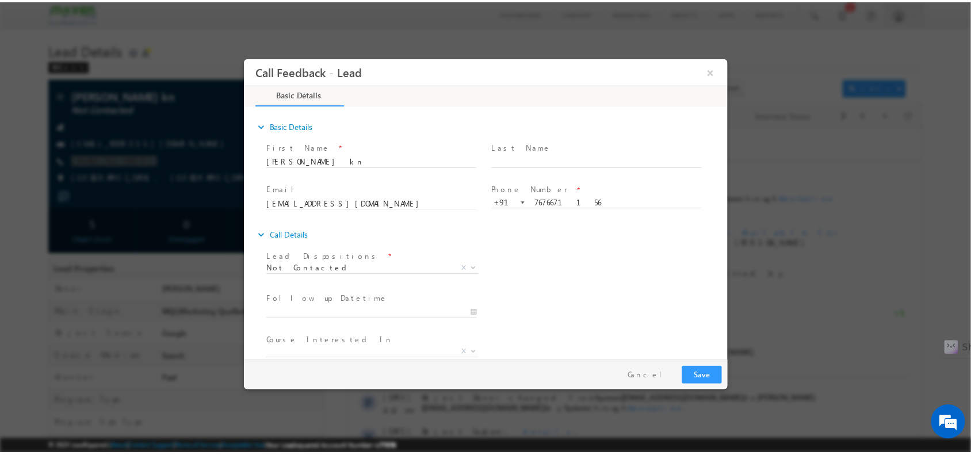
scroll to position [62, 0]
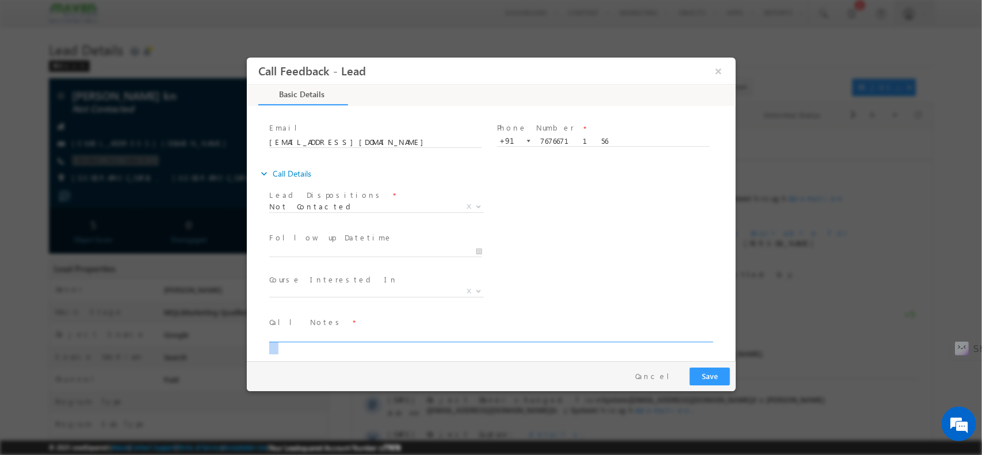
drag, startPoint x: 354, startPoint y: 350, endPoint x: 393, endPoint y: 330, distance: 43.2
click at [393, 330] on span at bounding box center [495, 335] width 453 height 14
click at [393, 330] on textarea at bounding box center [490, 334] width 442 height 13
type textarea "M"
type textarea "B"
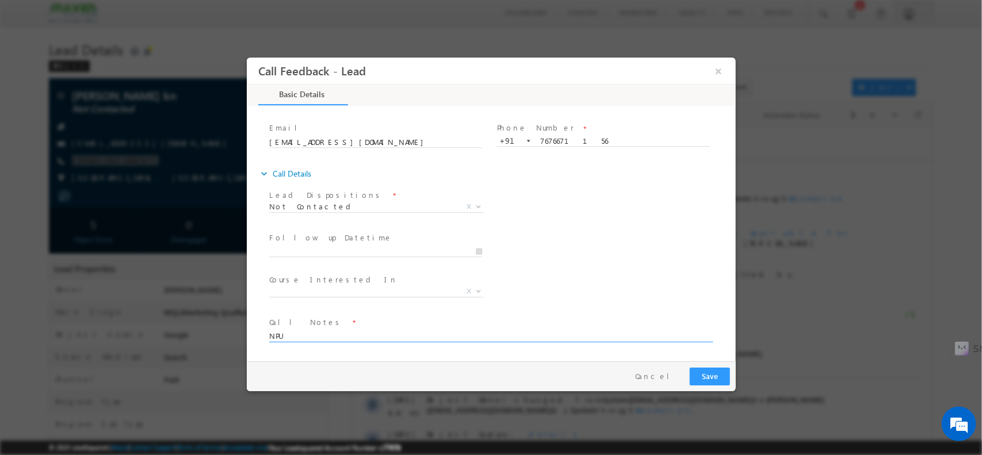
type textarea "NPU"
click at [702, 381] on button "Save" at bounding box center [709, 376] width 40 height 18
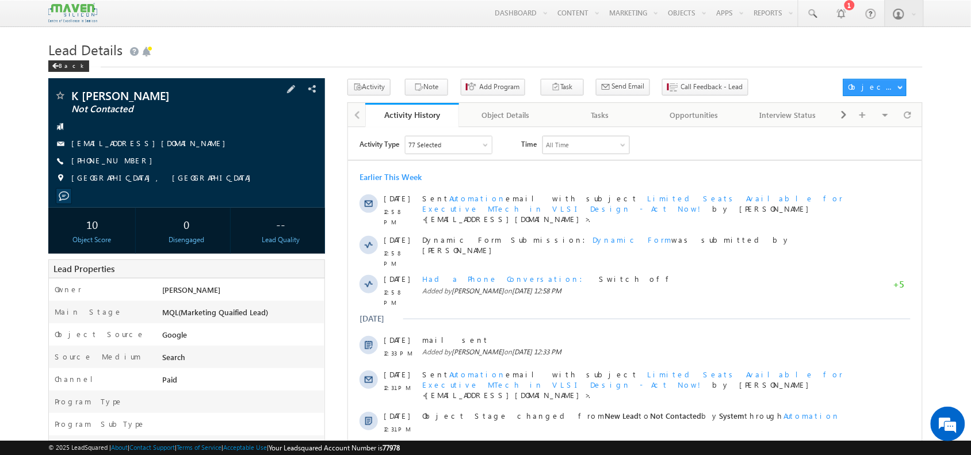
click at [100, 162] on span "+91-6303872588" at bounding box center [114, 161] width 87 height 12
copy span "6303872588"
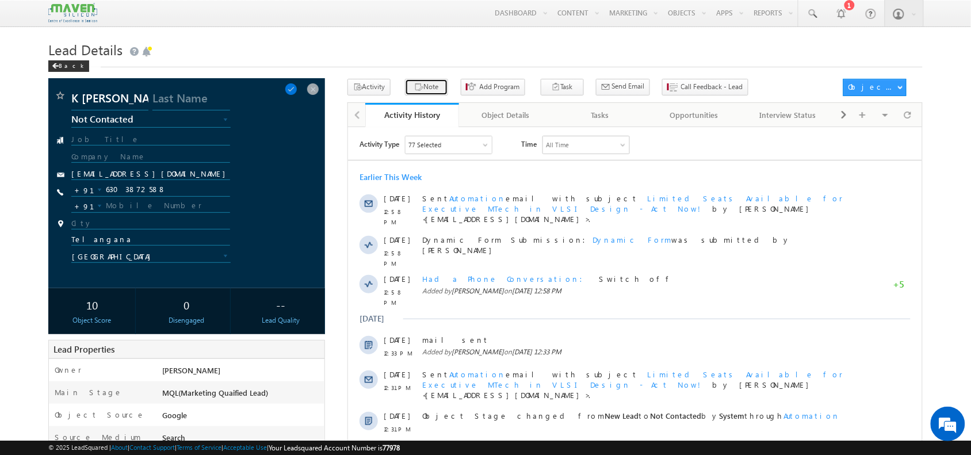
click at [418, 93] on button "Note" at bounding box center [426, 87] width 43 height 17
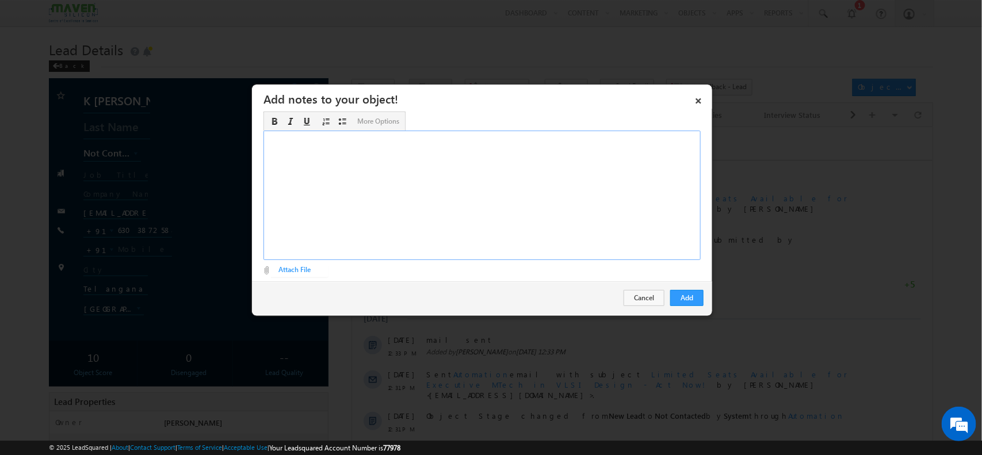
click at [555, 199] on div "Rich Text Editor, Description-inline-editor-div" at bounding box center [481, 195] width 437 height 129
click at [700, 101] on link "×" at bounding box center [698, 99] width 20 height 20
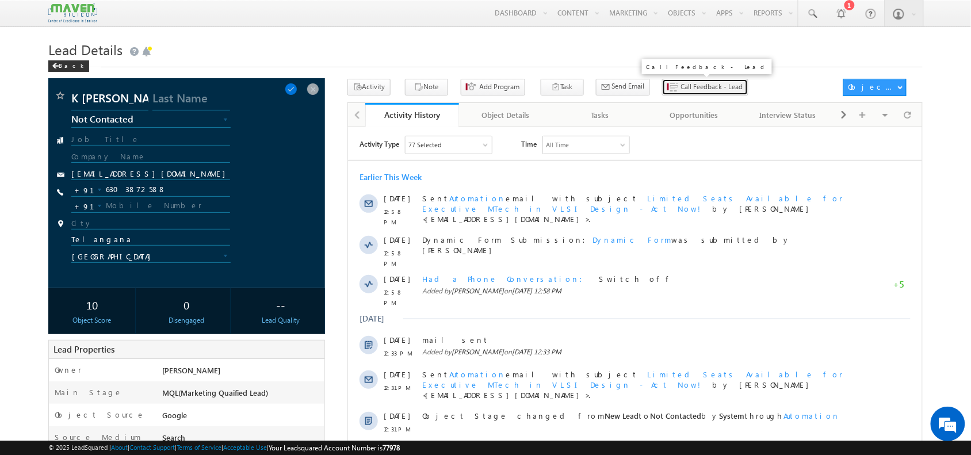
click at [681, 89] on span "Call Feedback - Lead" at bounding box center [712, 87] width 62 height 10
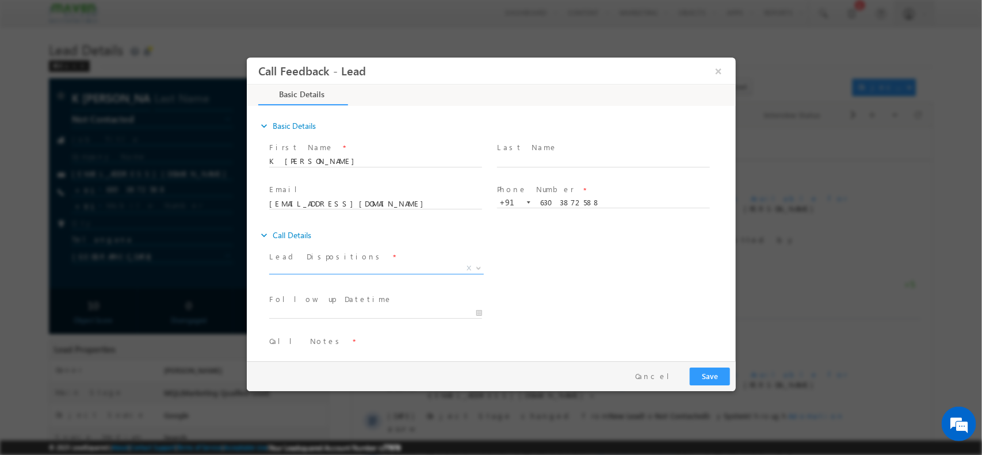
click at [358, 267] on span "X" at bounding box center [376, 268] width 215 height 12
select select "Not Contacted"
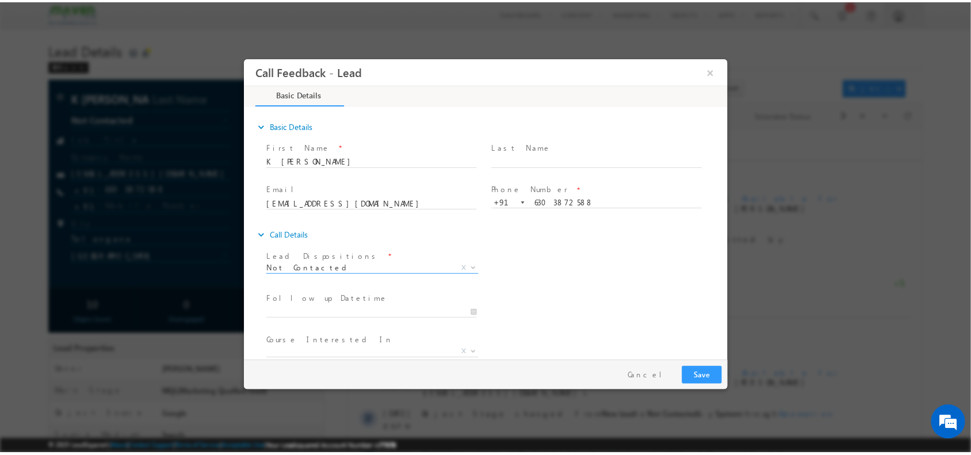
scroll to position [62, 0]
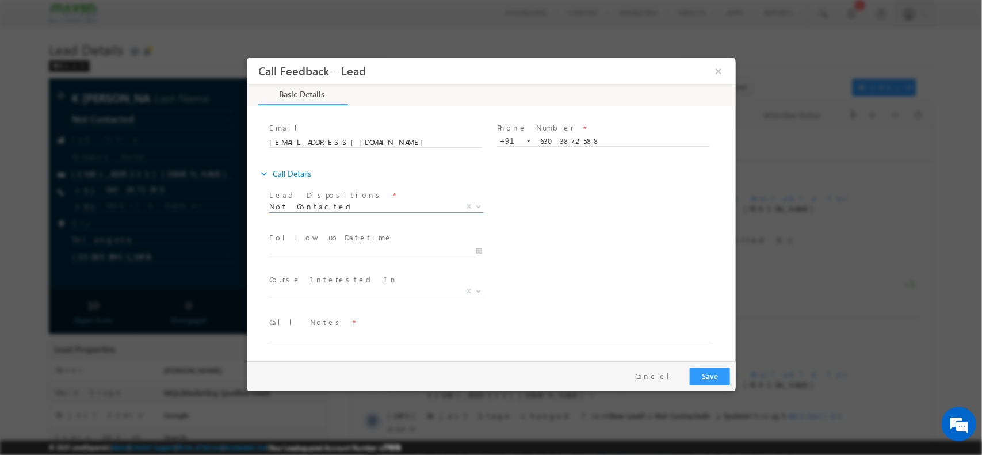
click at [357, 324] on span "Call Notes *" at bounding box center [484, 322] width 430 height 13
click at [345, 335] on textarea at bounding box center [490, 334] width 442 height 13
type textarea "M"
type textarea "NPU / Switch off / no WA"
click at [710, 365] on div "Pay & Save Save Cancel" at bounding box center [493, 376] width 495 height 30
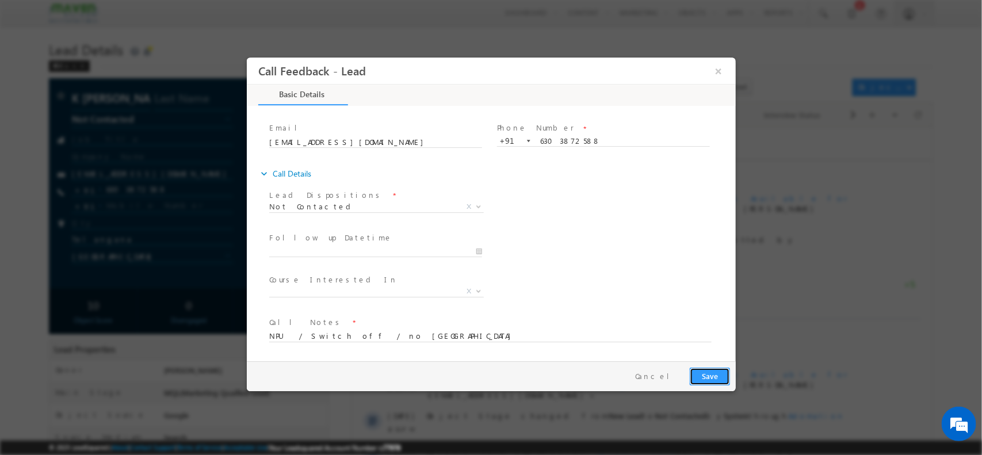
click at [705, 375] on button "Save" at bounding box center [709, 376] width 40 height 18
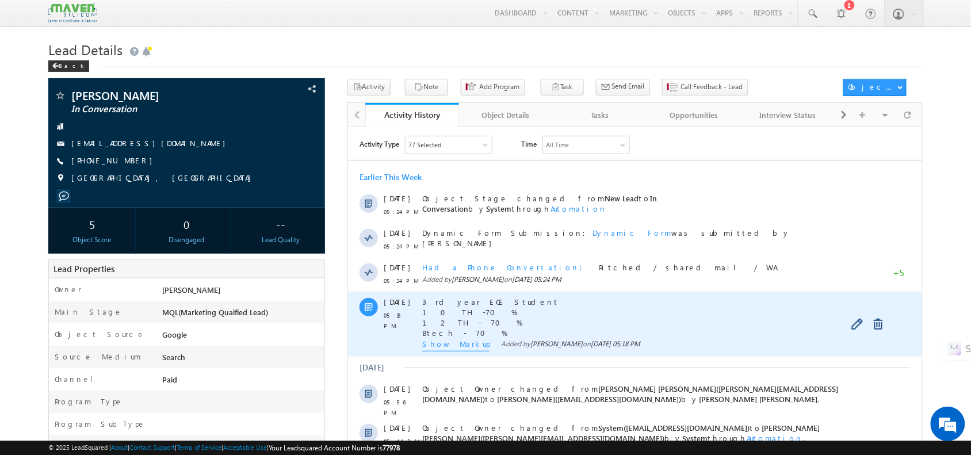
click at [436, 336] on span "3 rd year ECE Student 10 TH -70 % 12 TH - 70 % Btech - 70 % Wants to move to VL…" at bounding box center [633, 316] width 422 height 40
click at [434, 344] on span "Show Markup" at bounding box center [455, 344] width 67 height 13
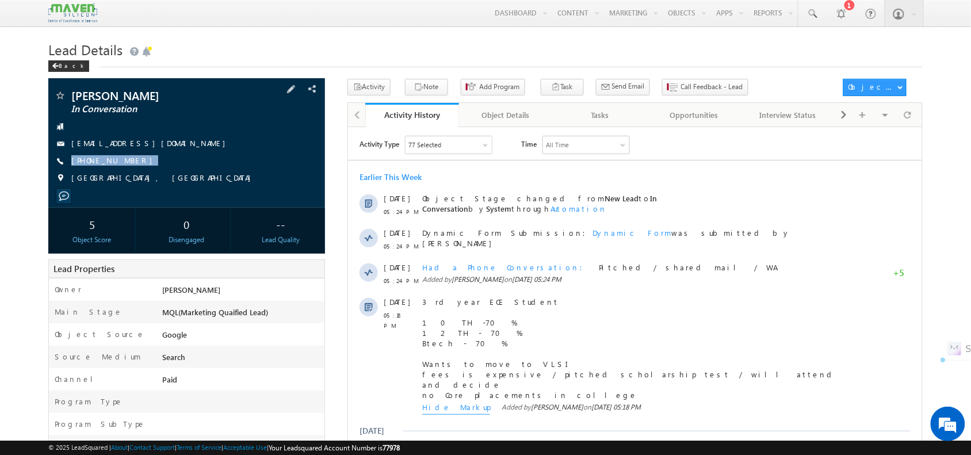
drag, startPoint x: 138, startPoint y: 162, endPoint x: 147, endPoint y: 175, distance: 16.1
click at [147, 175] on div "[PERSON_NAME] In Conversation [EMAIL_ADDRESS][DOMAIN_NAME] [PHONE_NUMBER] [GEOG…" at bounding box center [186, 140] width 265 height 100
copy div "[PHONE_NUMBER]"
click at [423, 90] on button "Note" at bounding box center [426, 87] width 43 height 17
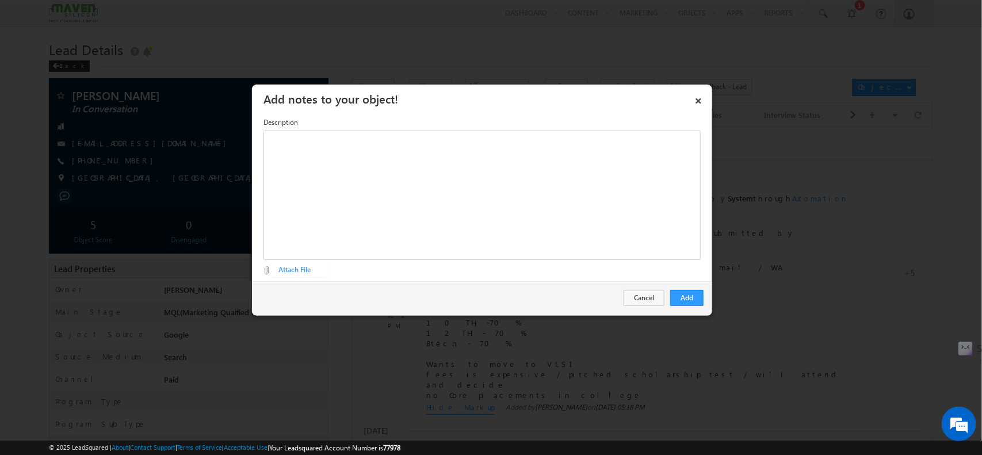
click at [615, 282] on div "Add Cancel" at bounding box center [482, 297] width 460 height 33
click at [596, 254] on div "Rich Text Editor, Description-inline-editor-div" at bounding box center [481, 195] width 437 height 129
click at [694, 292] on button "Add" at bounding box center [686, 298] width 33 height 16
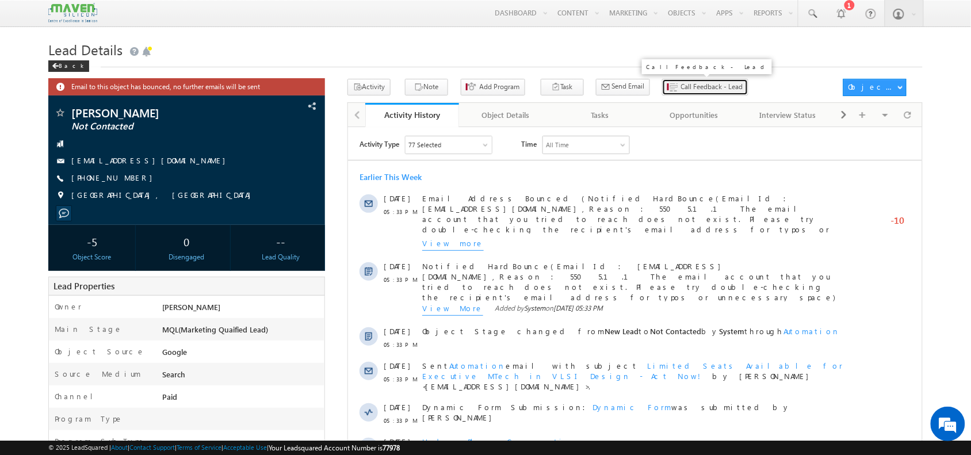
click at [674, 81] on button "Call Feedback - Lead" at bounding box center [705, 87] width 86 height 17
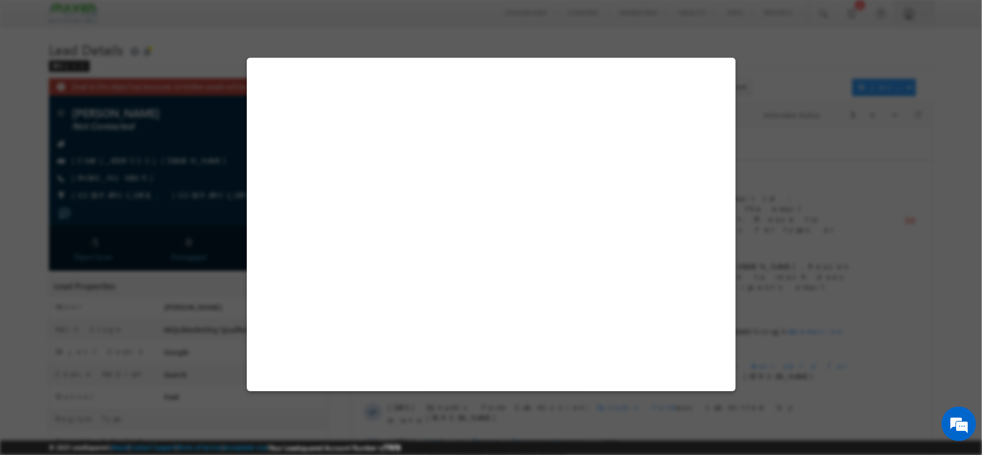
select select "Not Contacted"
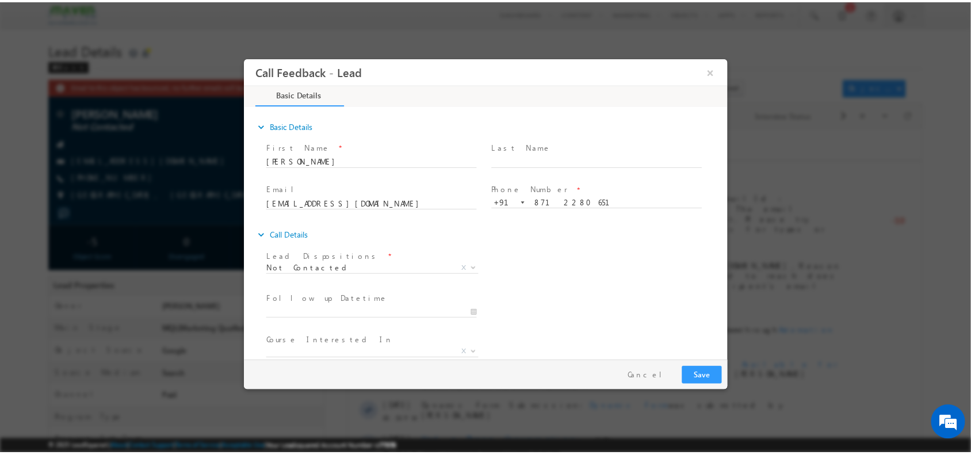
scroll to position [62, 0]
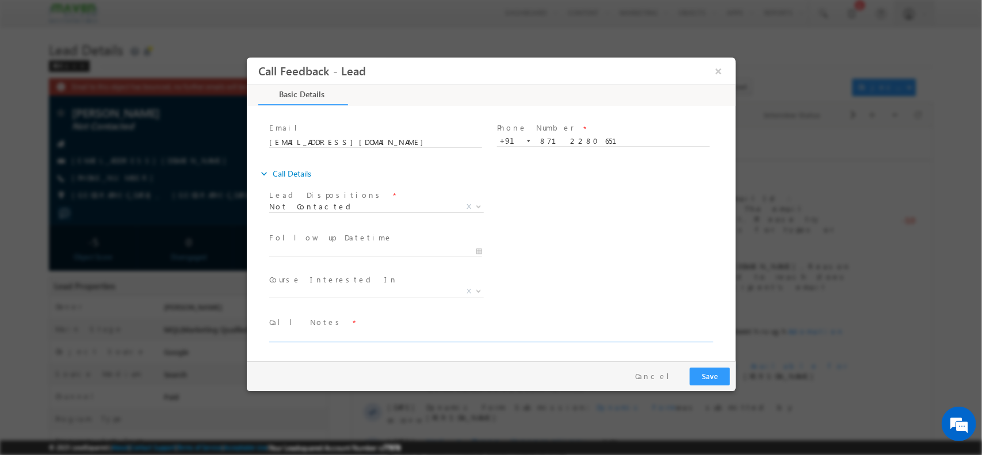
click at [337, 335] on textarea at bounding box center [490, 334] width 442 height 13
type textarea "NPU"
click at [699, 381] on button "Save" at bounding box center [709, 376] width 40 height 18
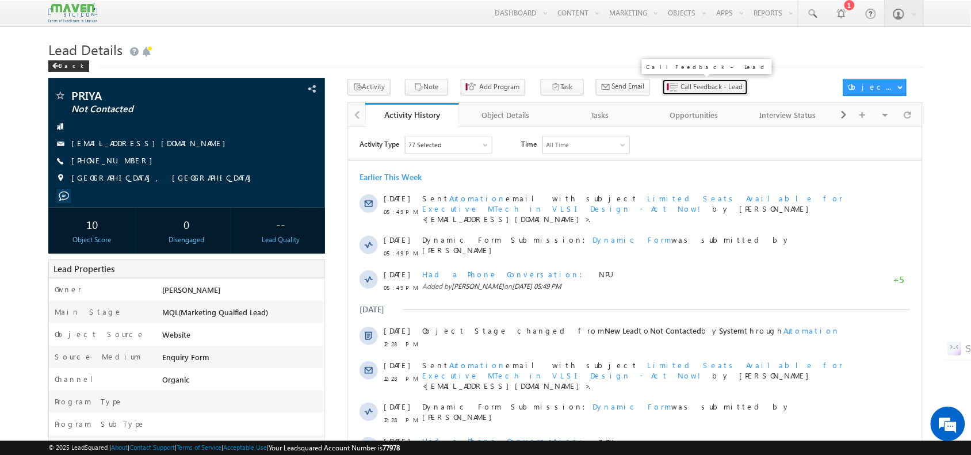
click at [681, 90] on span "Call Feedback - Lead" at bounding box center [712, 87] width 62 height 10
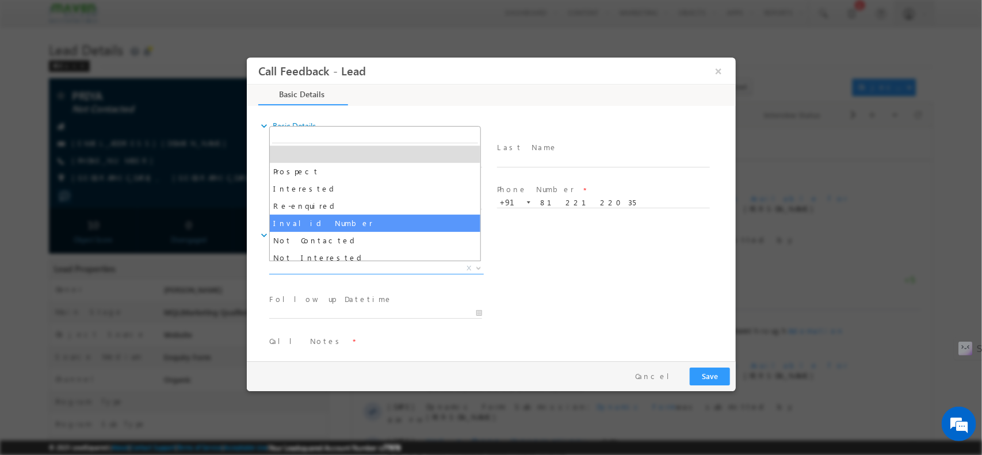
drag, startPoint x: 342, startPoint y: 266, endPoint x: 353, endPoint y: 238, distance: 30.6
select select "Not Contacted"
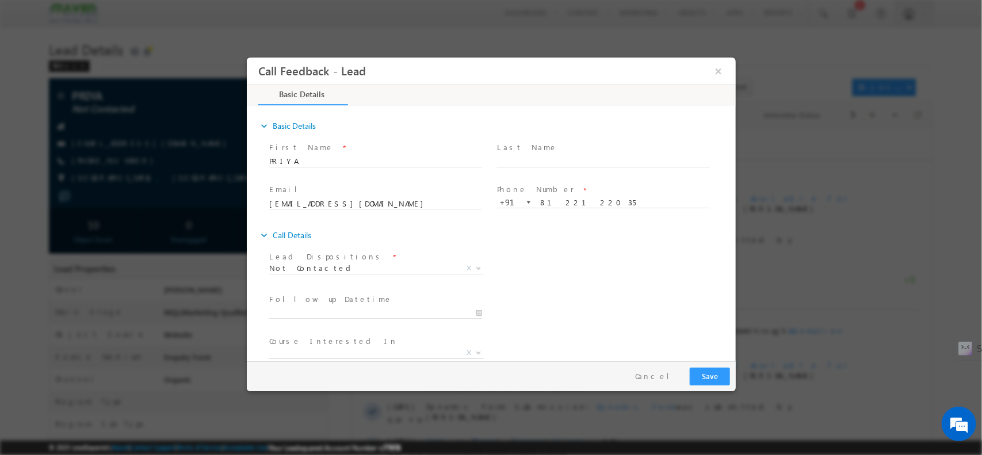
click at [353, 238] on div "expand_more Call Details" at bounding box center [496, 234] width 477 height 21
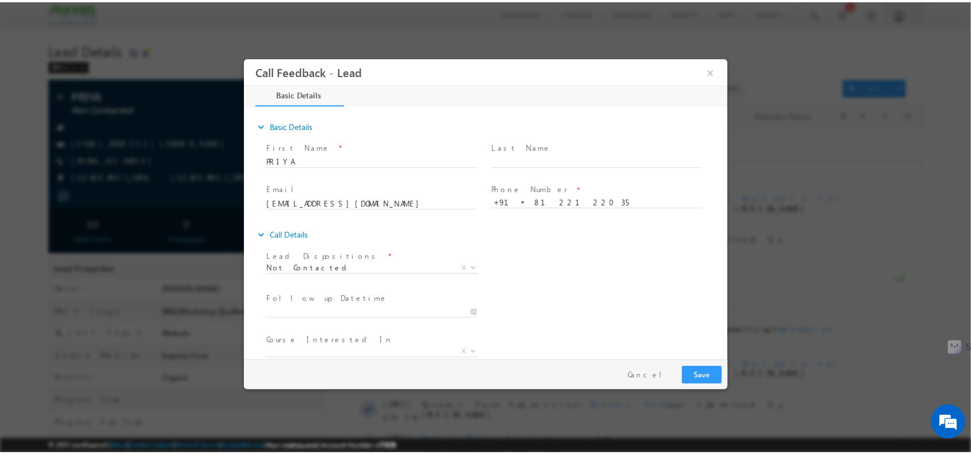
scroll to position [62, 0]
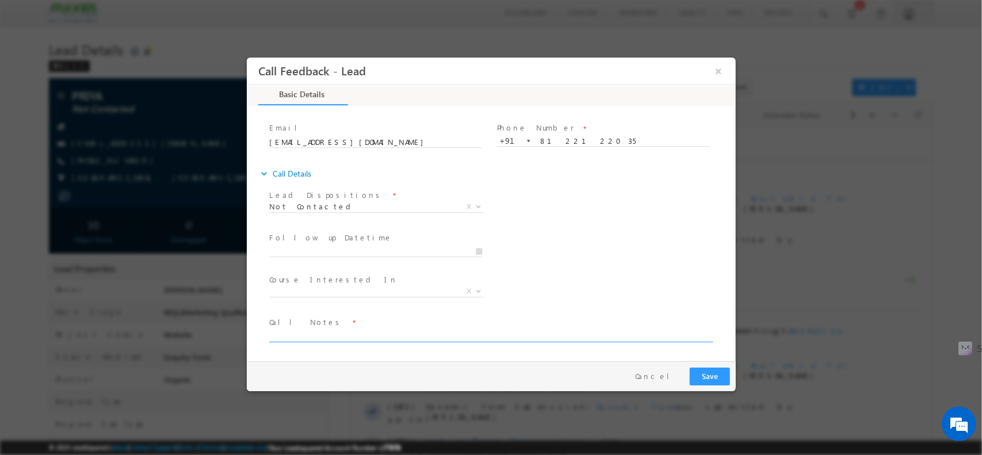
click at [365, 333] on textarea at bounding box center [490, 334] width 442 height 13
type textarea "npu"
click at [720, 378] on button "Save" at bounding box center [709, 376] width 40 height 18
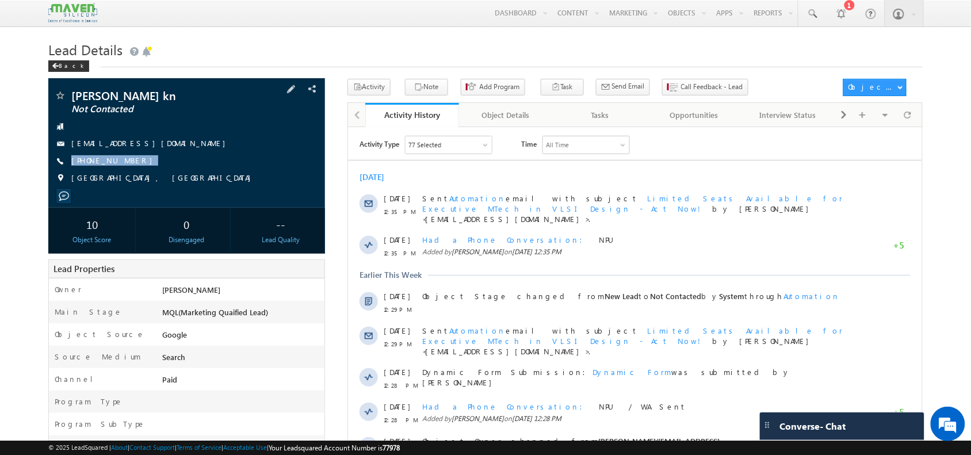
drag, startPoint x: 128, startPoint y: 160, endPoint x: 130, endPoint y: 175, distance: 15.6
click at [130, 175] on div "nithin kn Not Contacted umashankarengineering@yahoo.com +91-7676671156" at bounding box center [186, 140] width 265 height 100
copy div "+91-7676671156"
click at [215, 160] on div "+91-7676671156" at bounding box center [186, 161] width 265 height 12
click at [906, 125] on span at bounding box center [907, 115] width 7 height 20
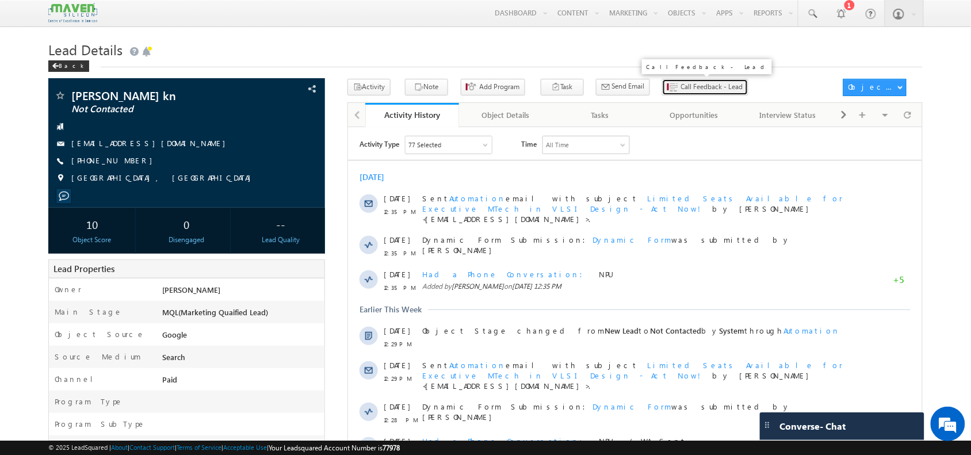
click at [681, 87] on span "Call Feedback - Lead" at bounding box center [712, 87] width 62 height 10
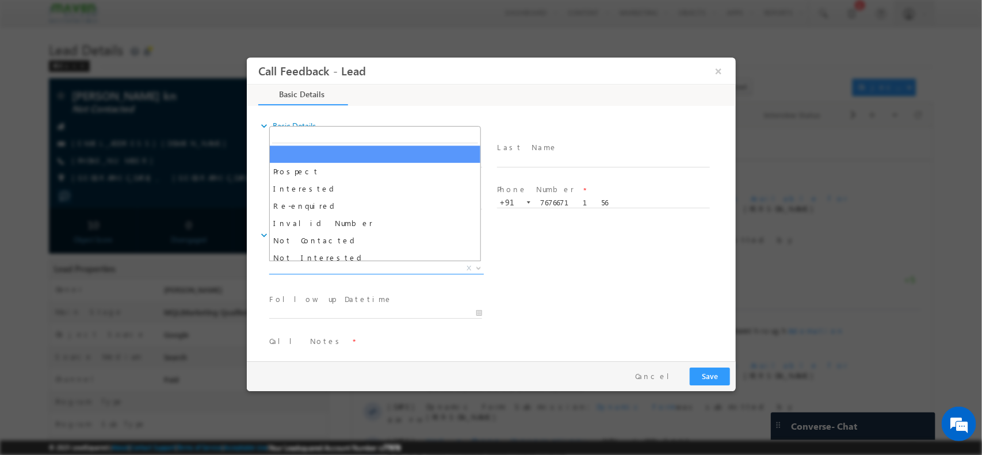
click at [358, 265] on span "X" at bounding box center [376, 268] width 215 height 12
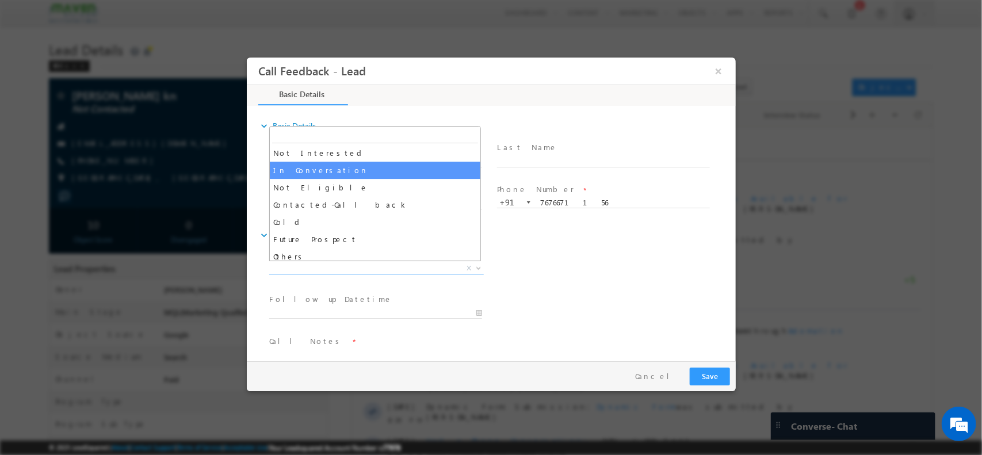
scroll to position [109, 0]
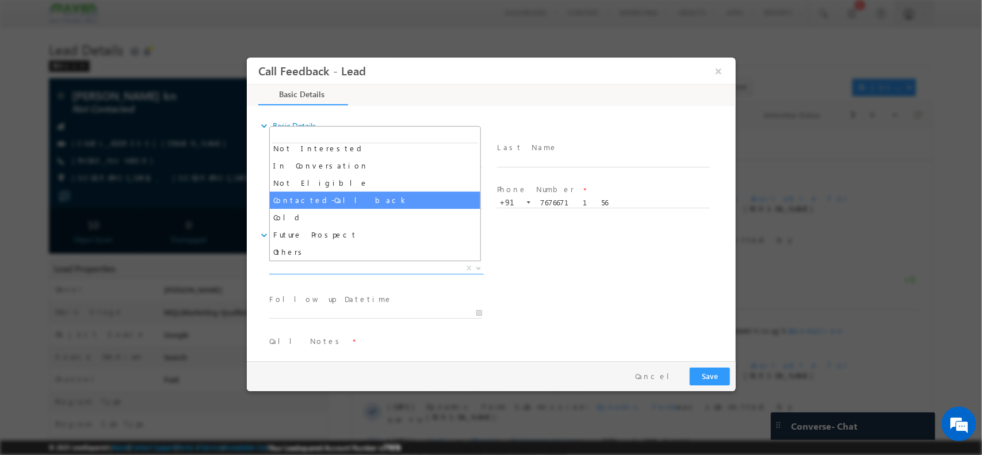
select select "Contacted-Call back"
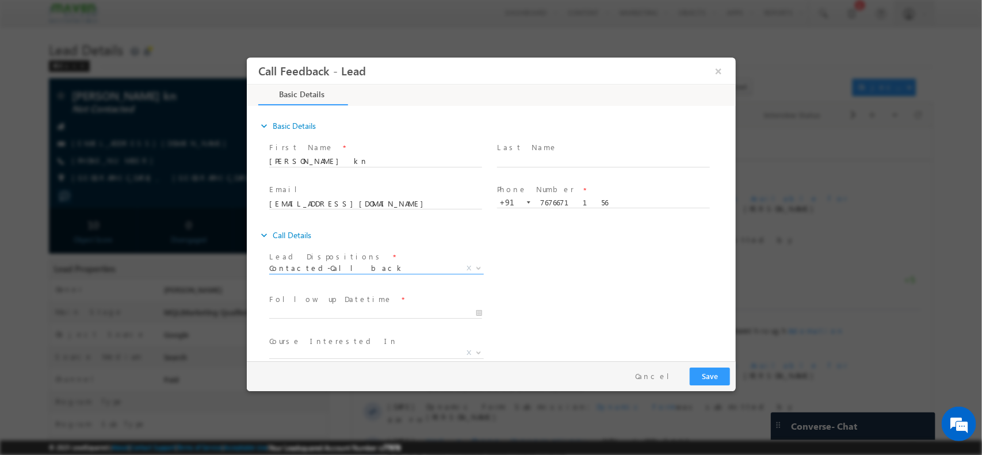
scroll to position [62, 0]
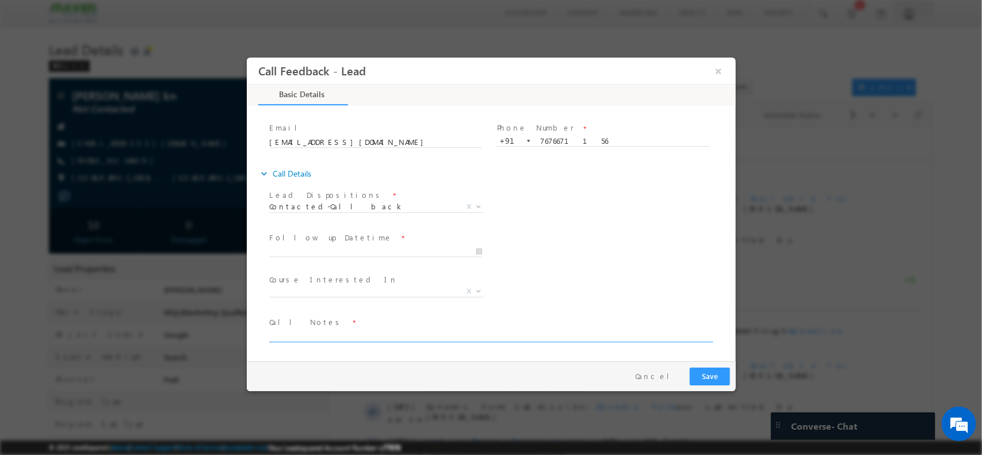
click at [345, 336] on textarea at bounding box center [490, 334] width 442 height 13
type textarea "pursuing final year MSC Electronics / no idea about VLSI /"
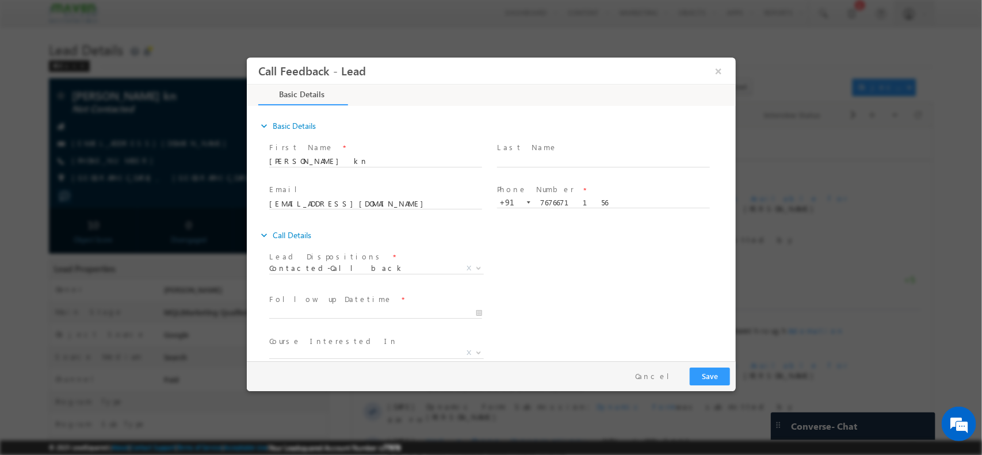
scroll to position [39, 0]
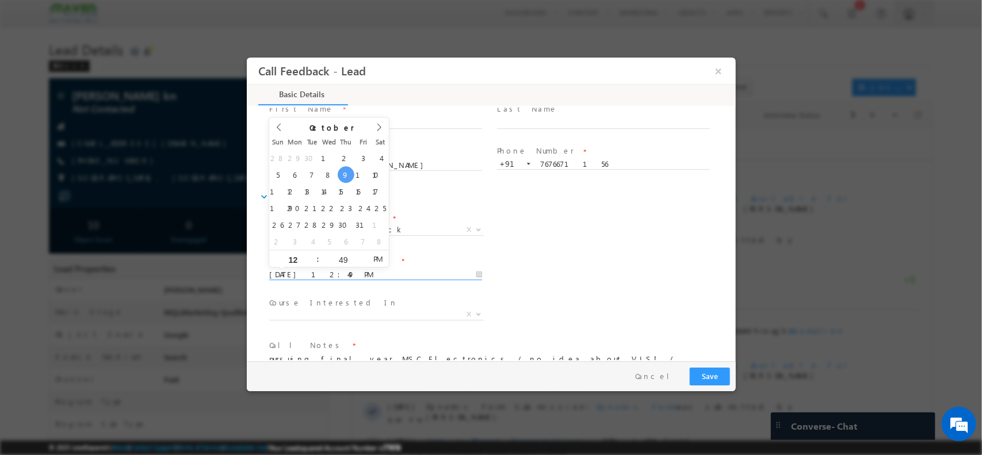
click at [419, 276] on input "09/10/2025 12:49 PM" at bounding box center [375, 275] width 213 height 12
type input "10/10/2025 12:48 PM"
type input "48"
click at [361, 261] on span at bounding box center [362, 262] width 8 height 9
type input "10/10/2025 12:47 PM"
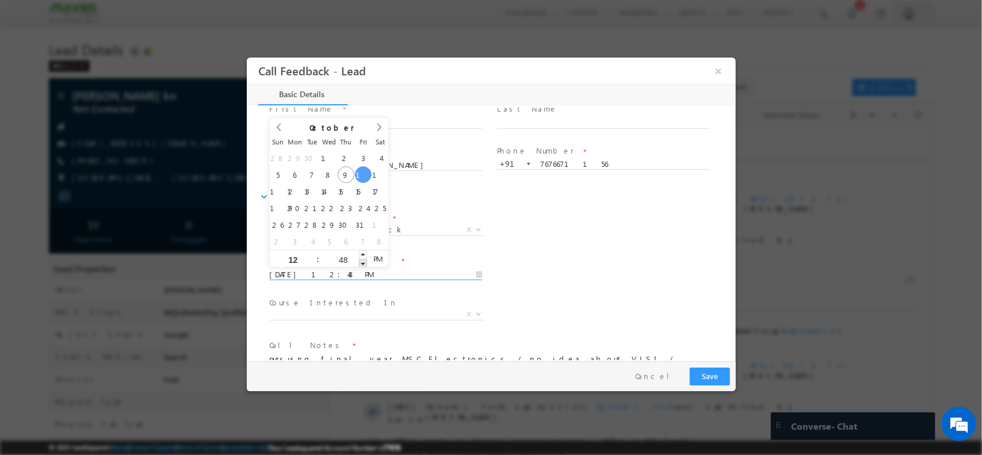
type input "47"
click at [361, 261] on span at bounding box center [362, 262] width 8 height 9
type input "10/10/2025 12:46 PM"
type input "46"
click at [361, 261] on span at bounding box center [362, 262] width 8 height 9
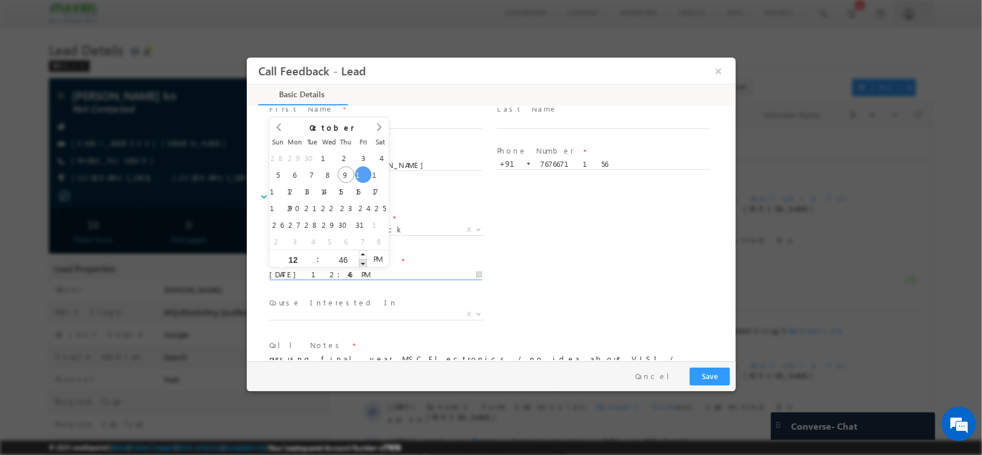
type input "10/10/2025 12:45 PM"
type input "45"
click at [361, 261] on span at bounding box center [362, 262] width 8 height 9
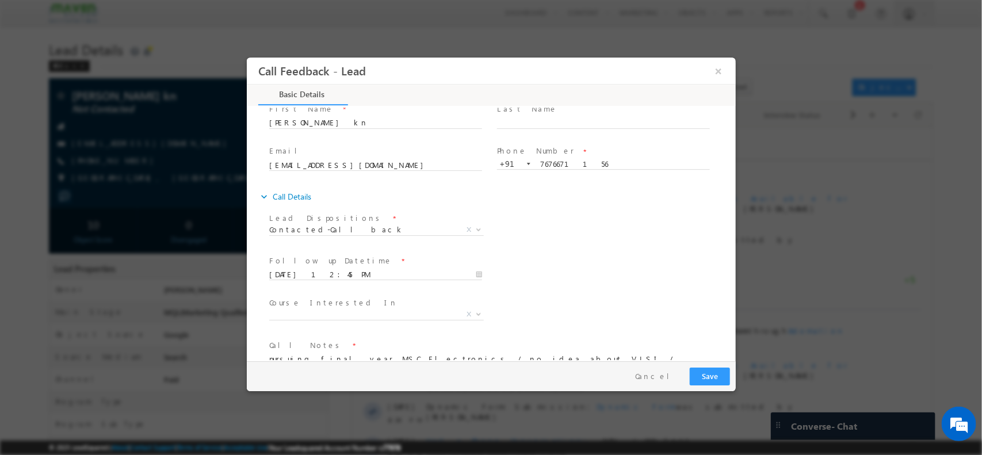
click at [602, 252] on div "Follow up Datetime * 10/10/2025 12:45 PM Program Type * Long Term Short Term X" at bounding box center [500, 273] width 469 height 43
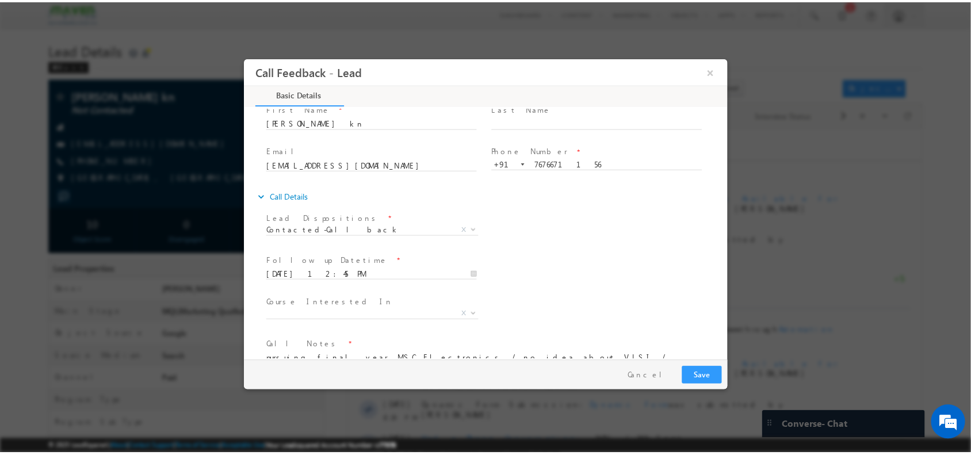
scroll to position [62, 0]
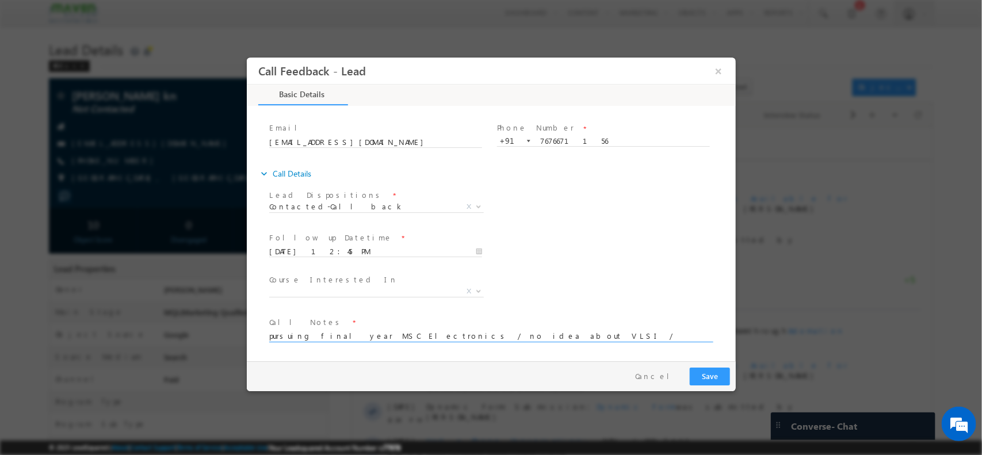
click at [503, 338] on textarea "pursuing final year MSC Electronics / no idea about VLSI /" at bounding box center [490, 334] width 442 height 13
type textarea "pursuing final year MSC Electronics / no idea about VLSI / Sent details of IIT R"
click at [724, 375] on button "Save" at bounding box center [709, 376] width 40 height 18
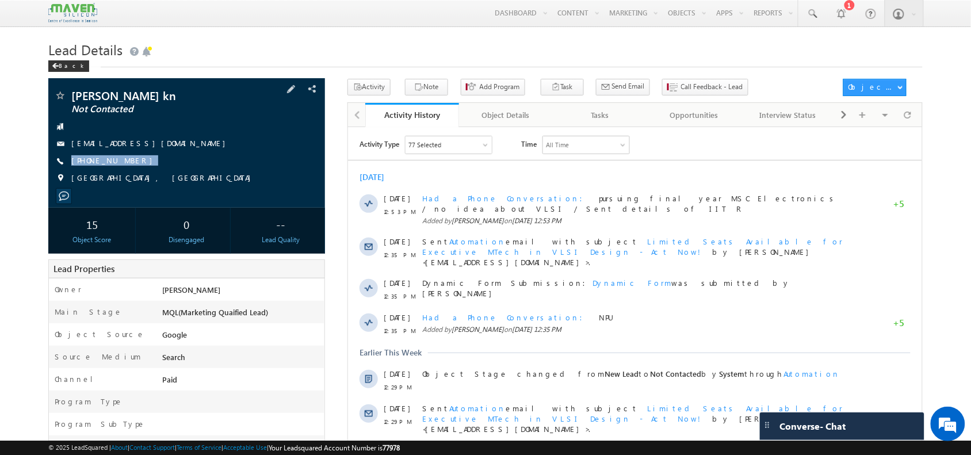
click at [133, 170] on div "nithin kn Not Contacted umashankarengineering@yahoo.com +91-7676671156" at bounding box center [186, 140] width 265 height 100
copy div "+91-7676671156"
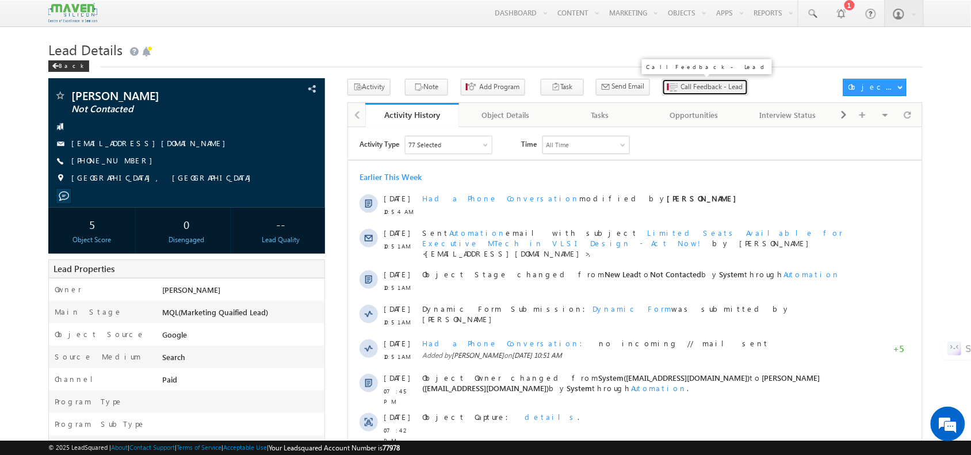
click at [681, 85] on span "Call Feedback - Lead" at bounding box center [712, 87] width 62 height 10
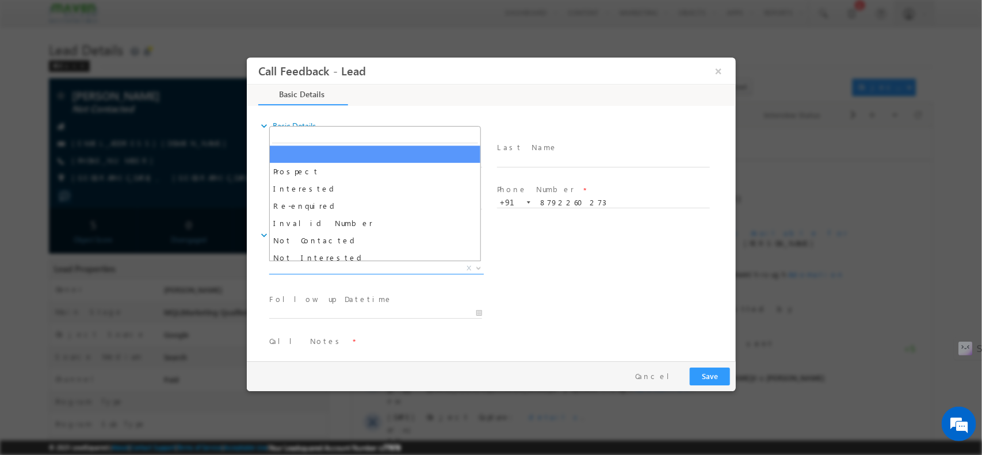
click at [365, 267] on span "X" at bounding box center [376, 268] width 215 height 12
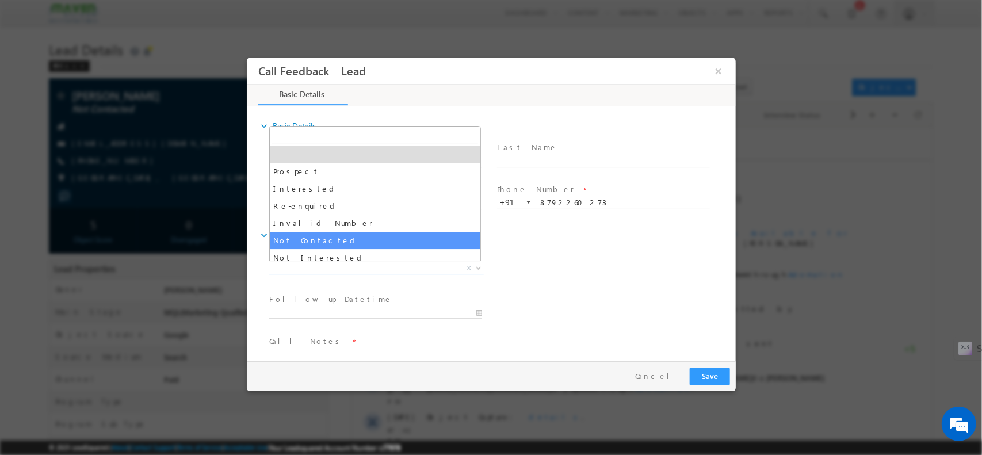
select select "Not Contacted"
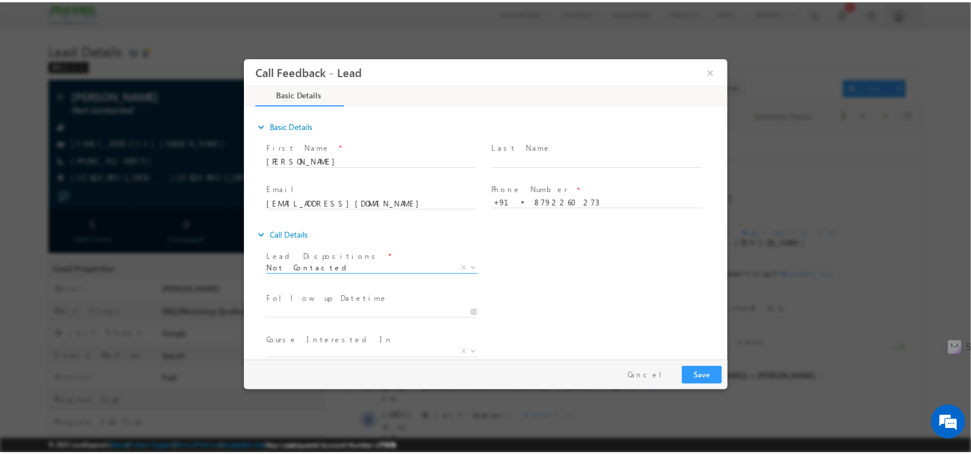
scroll to position [62, 0]
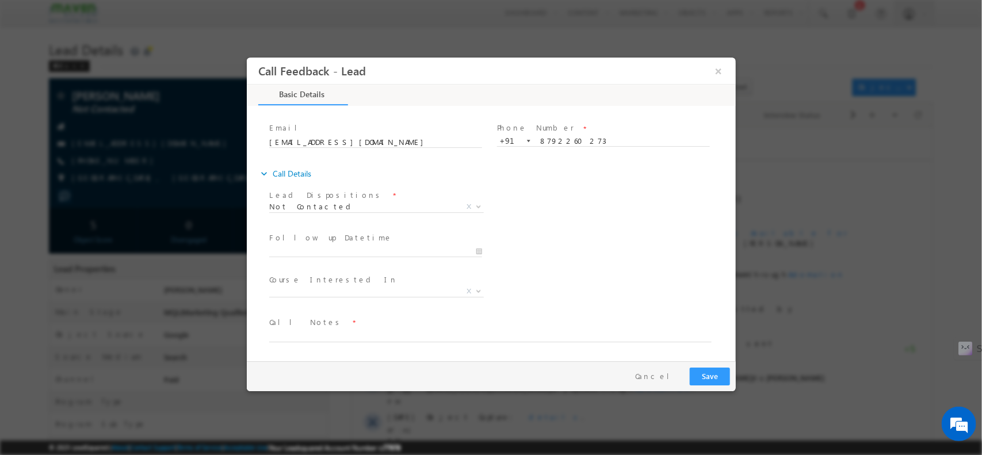
click at [337, 342] on span at bounding box center [484, 347] width 430 height 13
click at [303, 341] on span at bounding box center [484, 347] width 430 height 13
click at [313, 335] on textarea at bounding box center [490, 334] width 442 height 13
type textarea "no incoming"
click at [701, 376] on button "Save" at bounding box center [709, 376] width 40 height 18
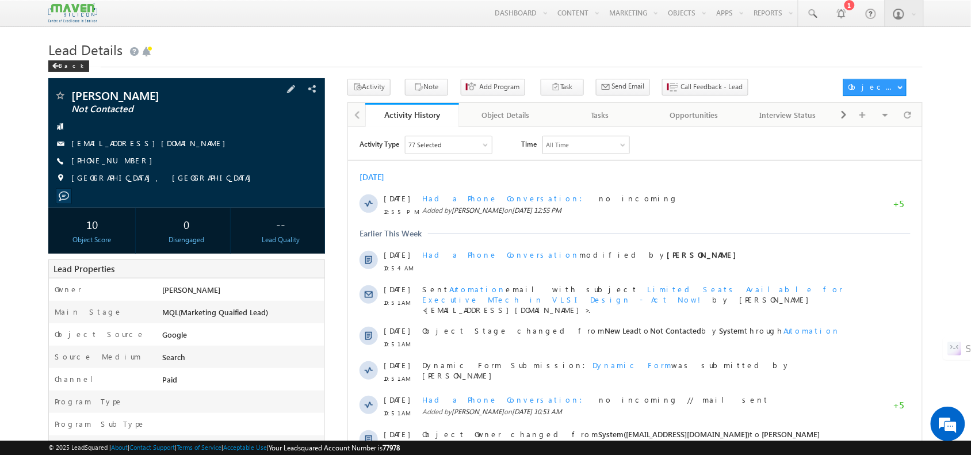
click at [101, 162] on span "+91-8792260273" at bounding box center [114, 161] width 87 height 12
copy span "8792260273"
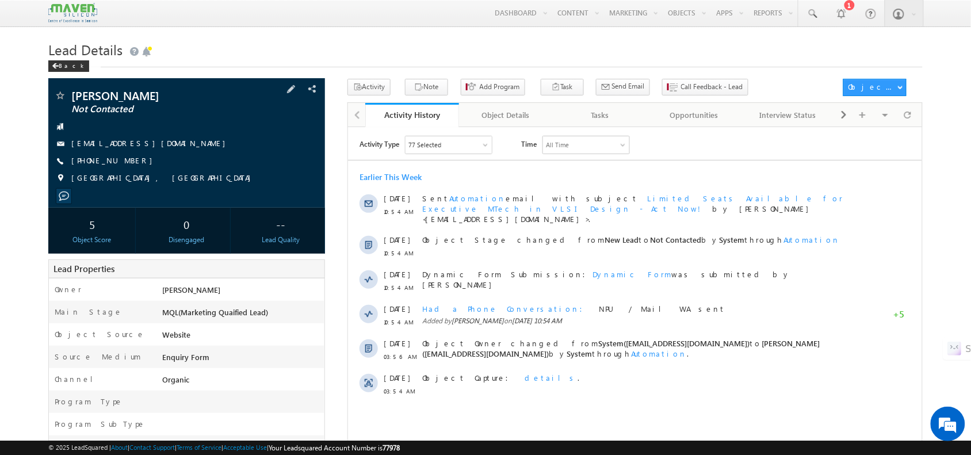
click at [109, 162] on span "[PHONE_NUMBER]" at bounding box center [114, 161] width 87 height 12
copy span "8886574338"
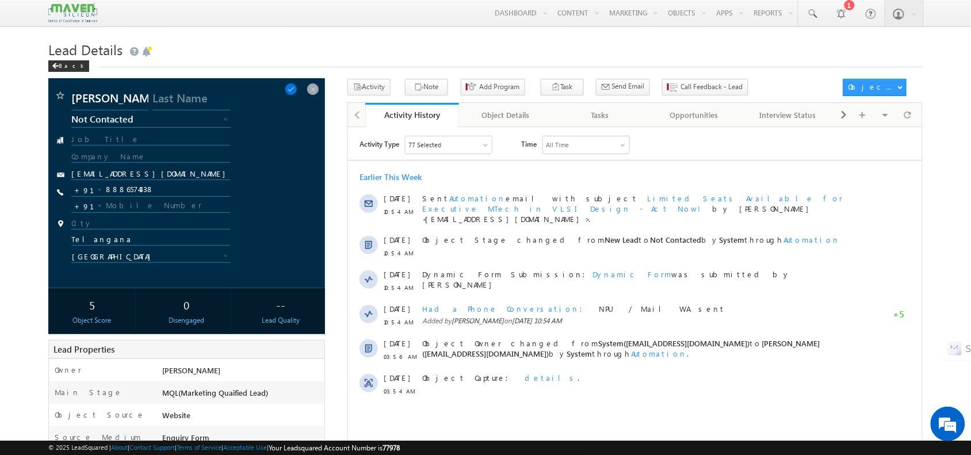
click at [682, 78] on div "Lead Details Back" at bounding box center [485, 57] width 874 height 41
click at [682, 85] on span "Call Feedback - Lead" at bounding box center [712, 87] width 62 height 10
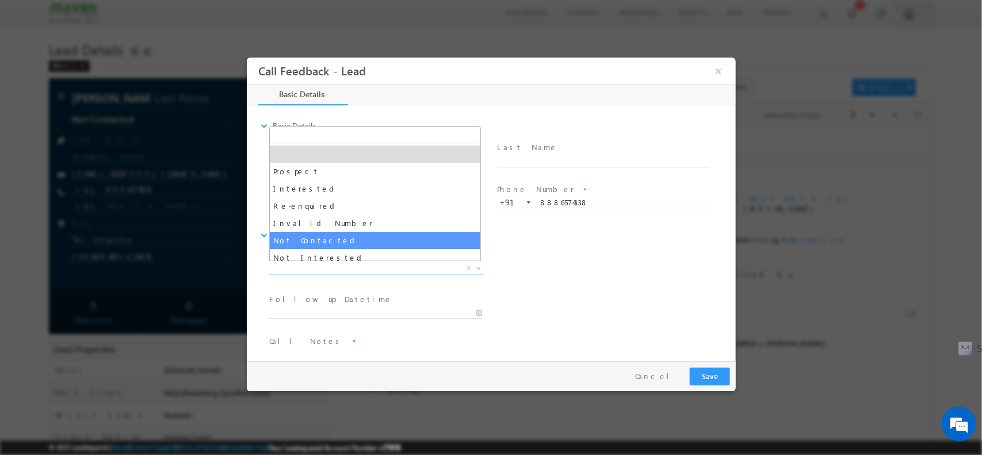
drag, startPoint x: 362, startPoint y: 264, endPoint x: 358, endPoint y: 240, distance: 24.4
select select "Not Contacted"
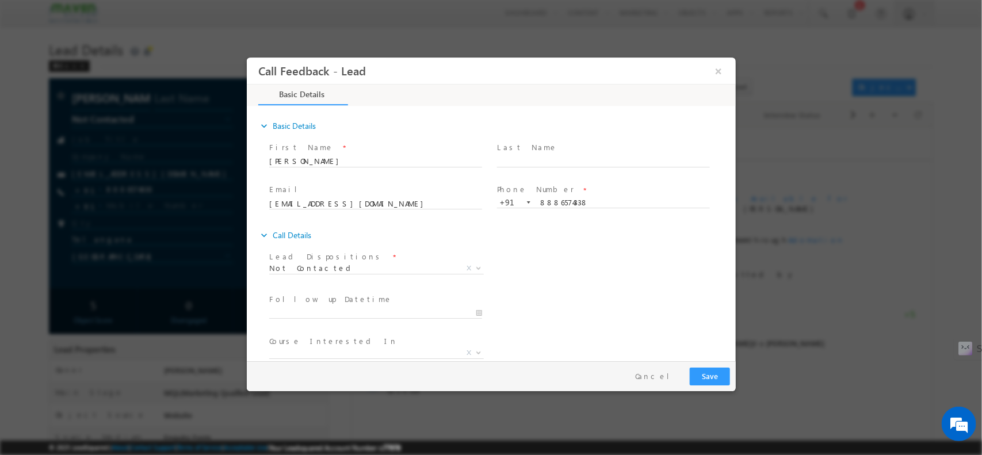
click at [358, 240] on div "expand_more Call Details" at bounding box center [496, 234] width 477 height 21
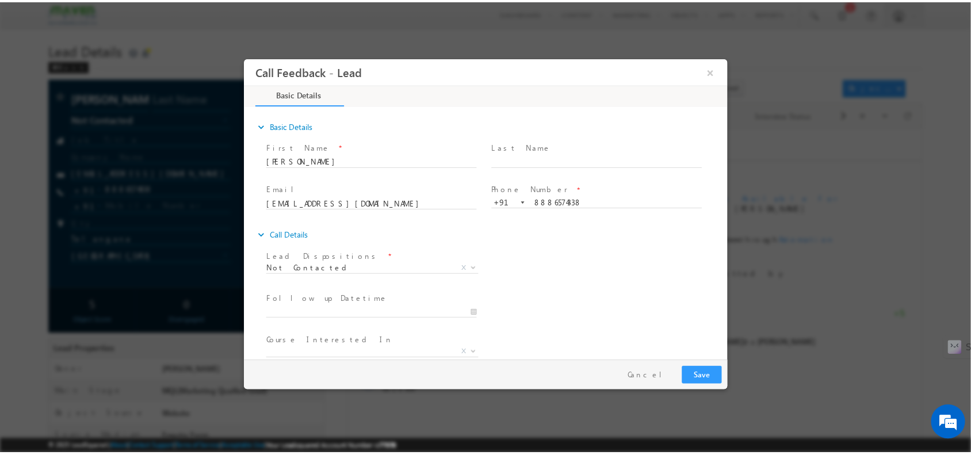
scroll to position [62, 0]
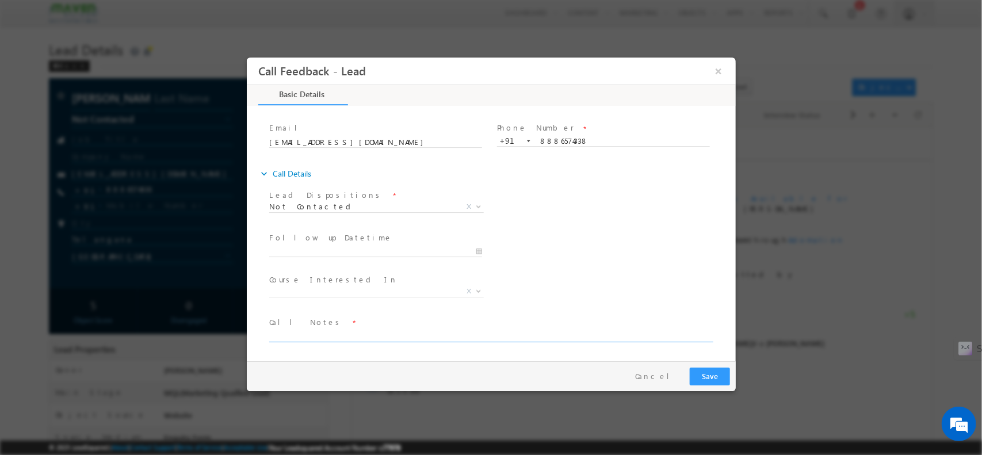
click at [363, 329] on textarea at bounding box center [490, 334] width 442 height 13
type textarea "npu"
click at [721, 368] on button "Save" at bounding box center [709, 376] width 40 height 18
